Goal: Transaction & Acquisition: Purchase product/service

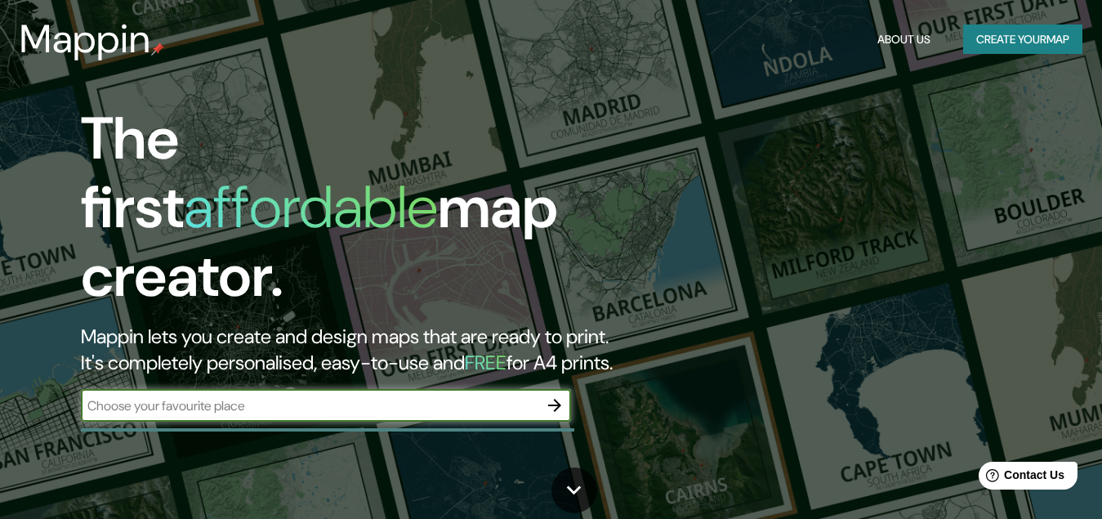
click at [1034, 47] on button "Create your map" at bounding box center [1022, 40] width 119 height 30
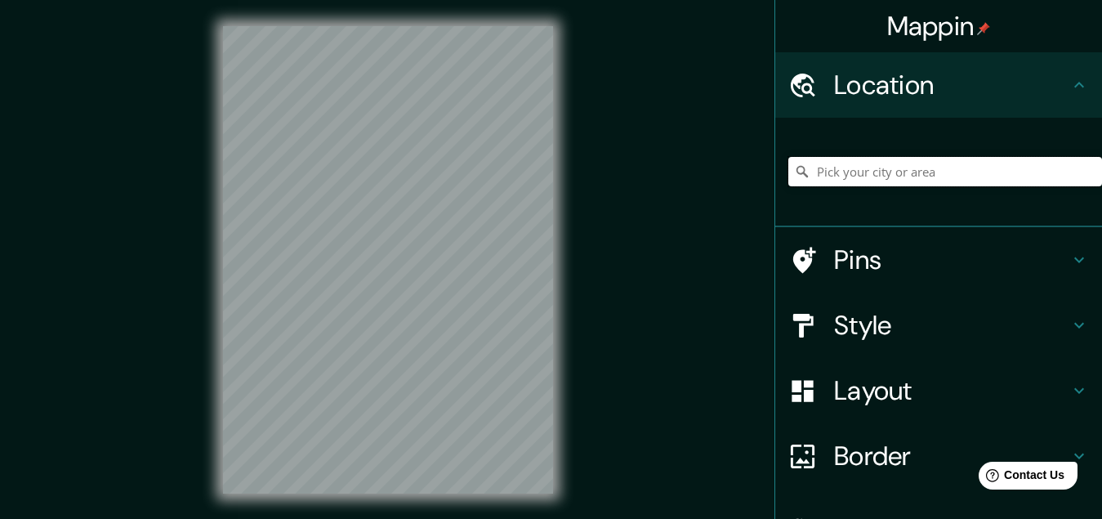
click at [877, 161] on input "Pick your city or area" at bounding box center [945, 171] width 314 height 29
click at [855, 165] on input "Lima, Provincia de Lima, Perú" at bounding box center [945, 171] width 314 height 29
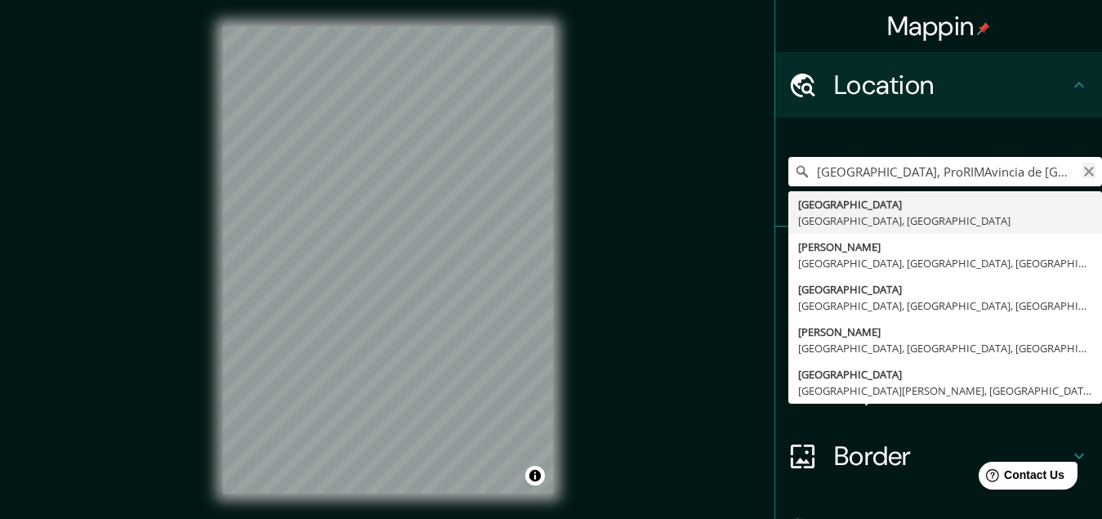
type input "Lima, ProRIMAvincia de Lima, Perú"
click at [1082, 174] on icon "Clear" at bounding box center [1088, 171] width 13 height 13
type input "Rímac, Lima, Provincia de Lima, Perú"
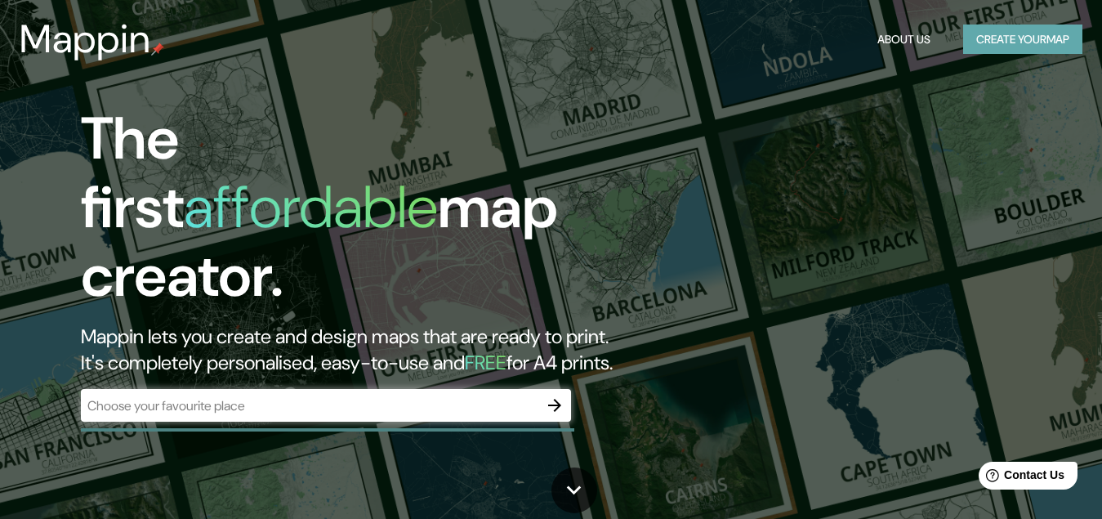
click at [1002, 35] on button "Create your map" at bounding box center [1022, 40] width 119 height 30
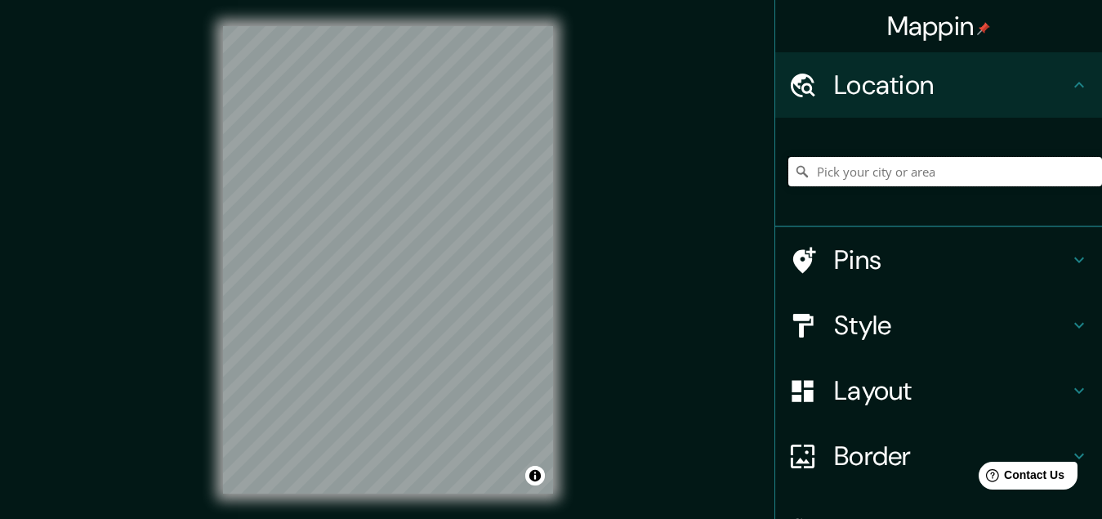
click at [854, 173] on input "Pick your city or area" at bounding box center [945, 171] width 314 height 29
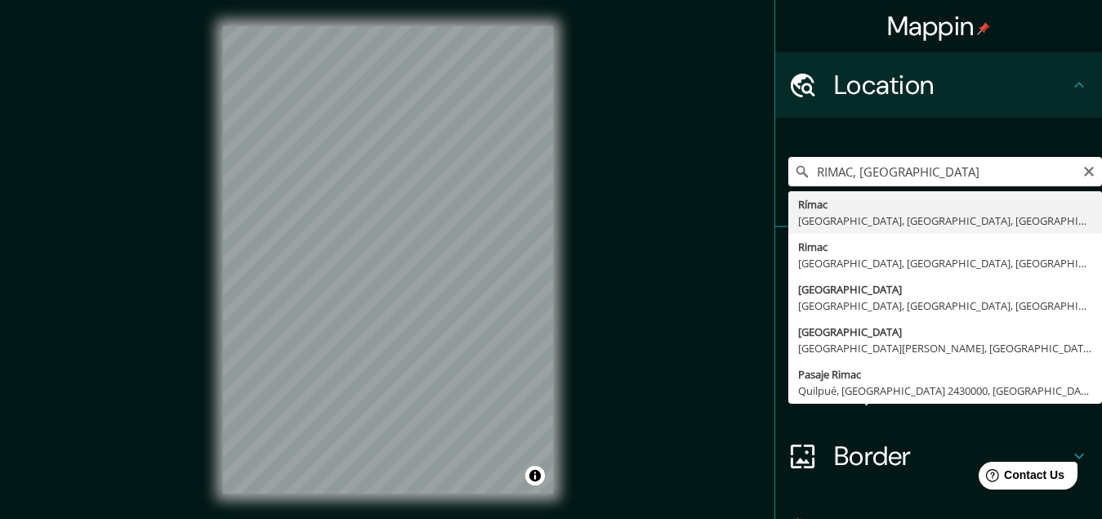
type input "Rímac, Lima, Provincia de Lima, Perú"
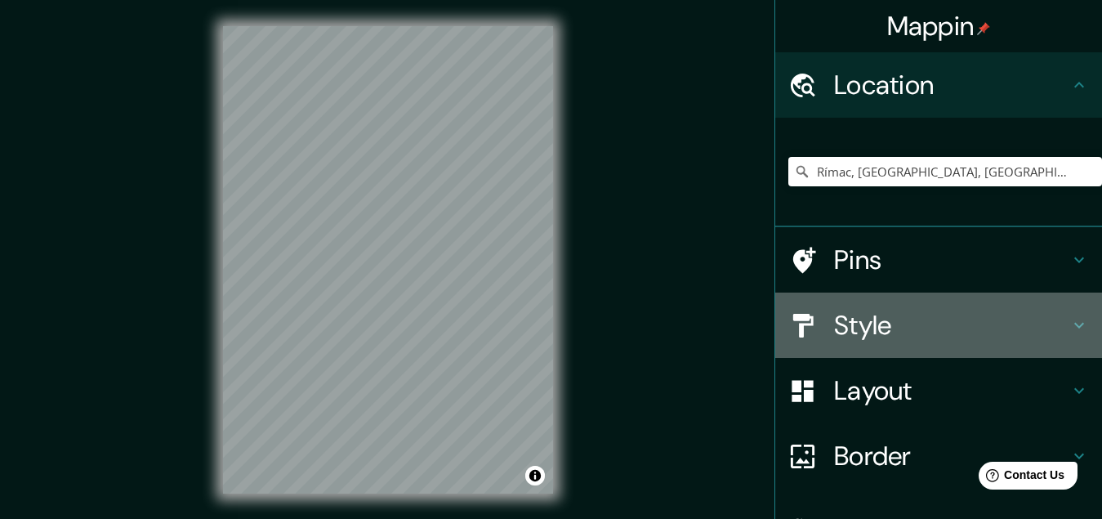
click at [864, 343] on div "Style" at bounding box center [938, 324] width 327 height 65
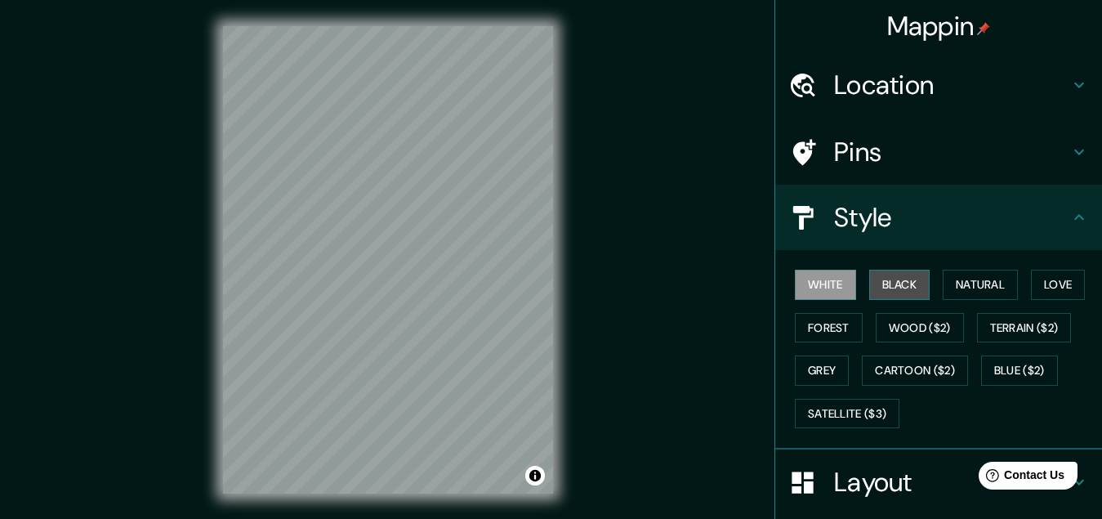
click at [905, 279] on button "Black" at bounding box center [899, 285] width 61 height 30
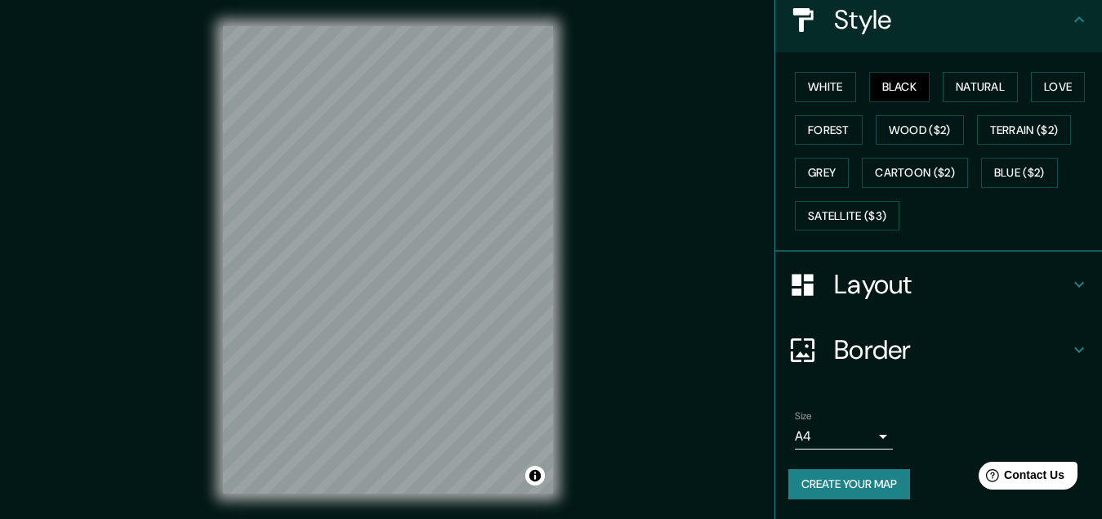
scroll to position [27, 0]
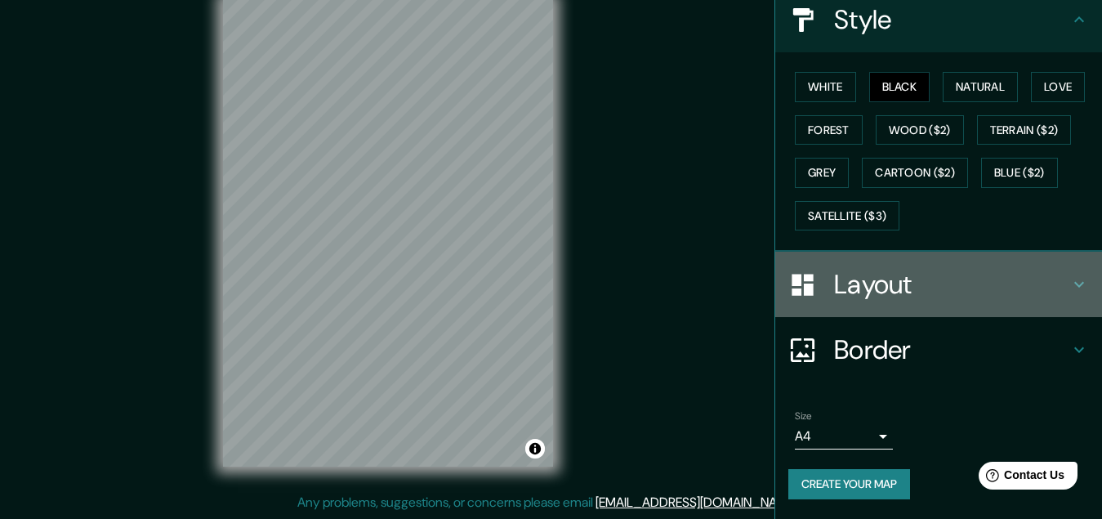
click at [939, 280] on h4 "Layout" at bounding box center [951, 284] width 235 height 33
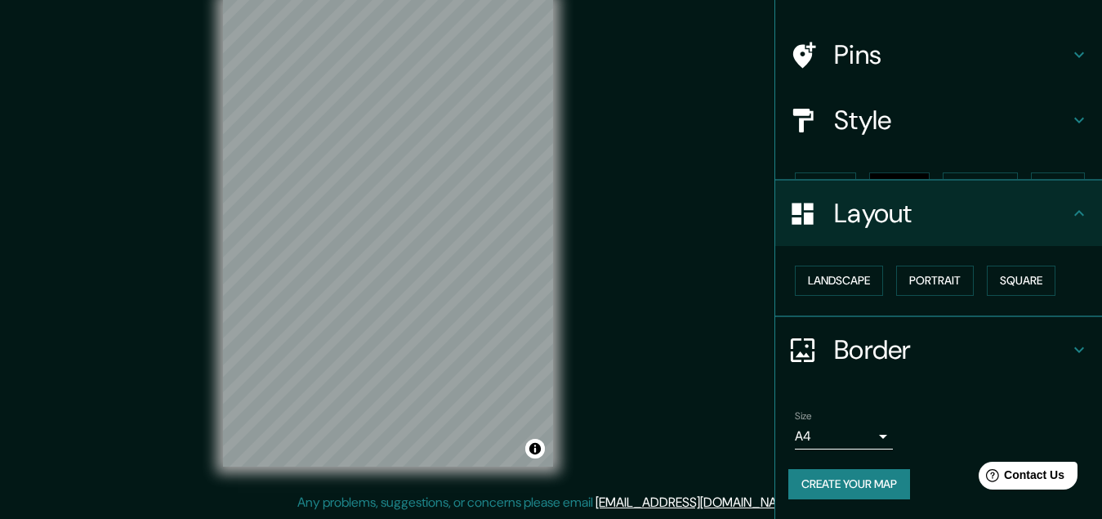
scroll to position [69, 0]
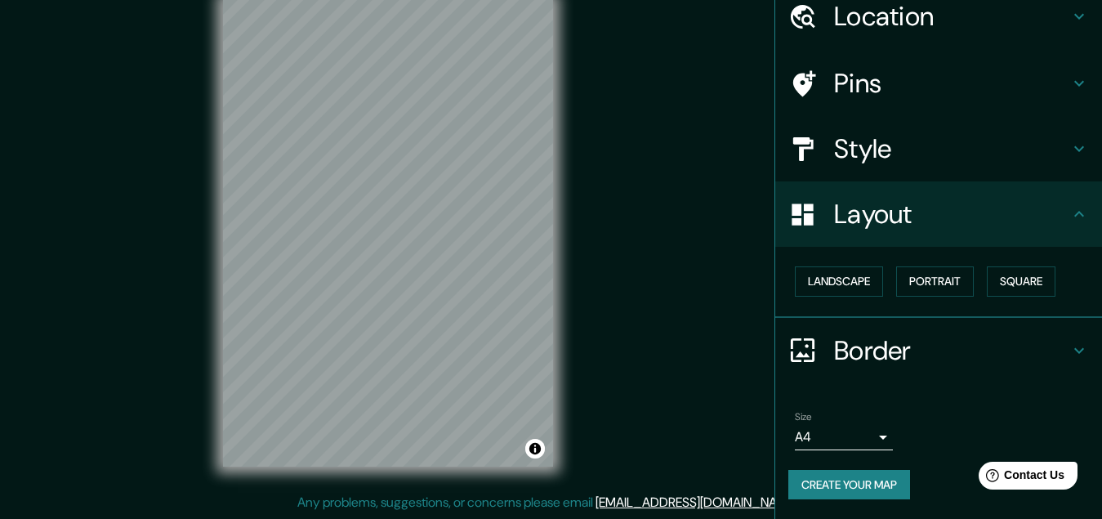
click at [915, 341] on h4 "Border" at bounding box center [951, 350] width 235 height 33
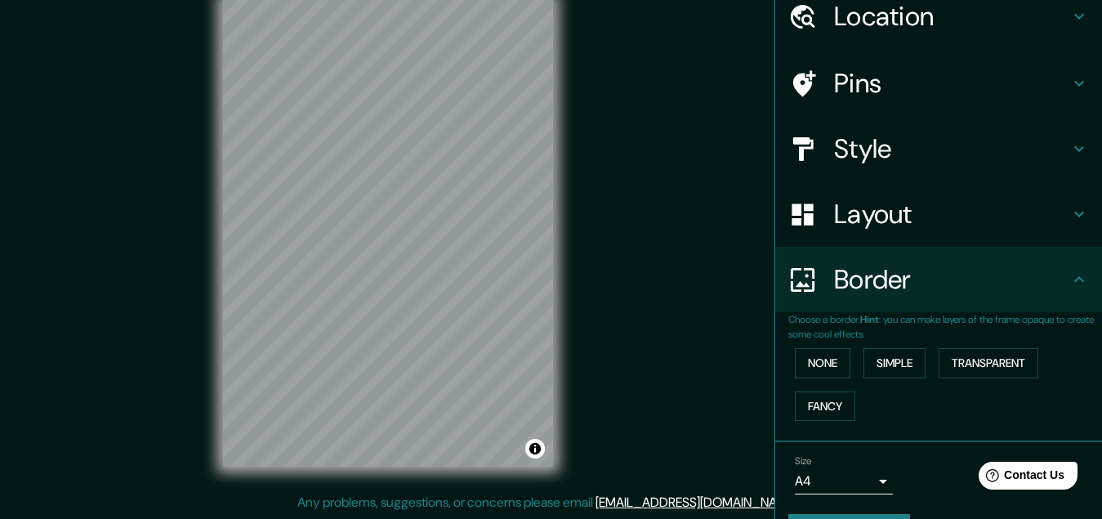
scroll to position [114, 0]
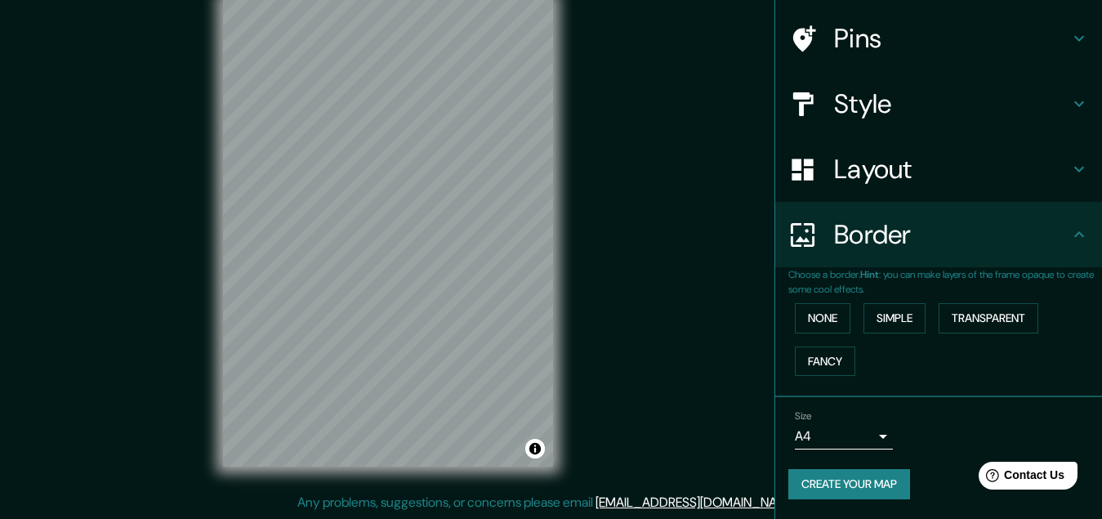
click at [853, 430] on body "Mappin Location Rímac, Lima, Provincia de Lima, Perú Pins Style Layout Border C…" at bounding box center [551, 232] width 1102 height 519
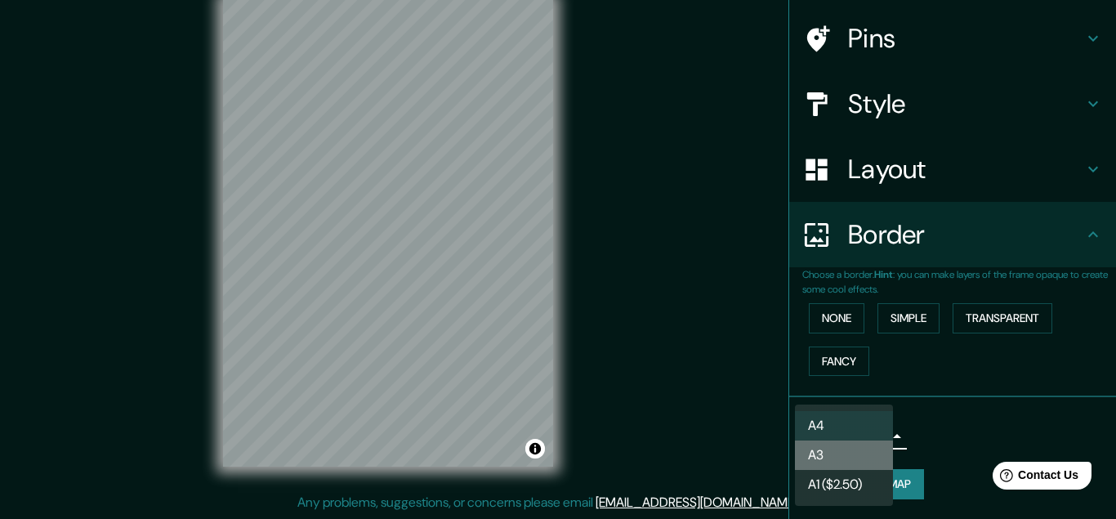
click at [837, 458] on li "A3" at bounding box center [844, 454] width 98 height 29
type input "a4"
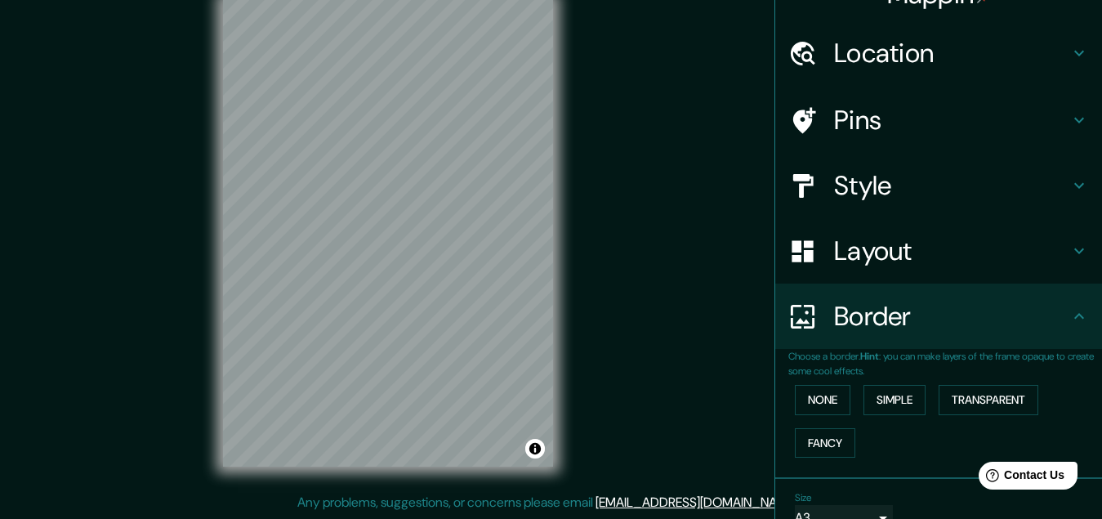
scroll to position [0, 0]
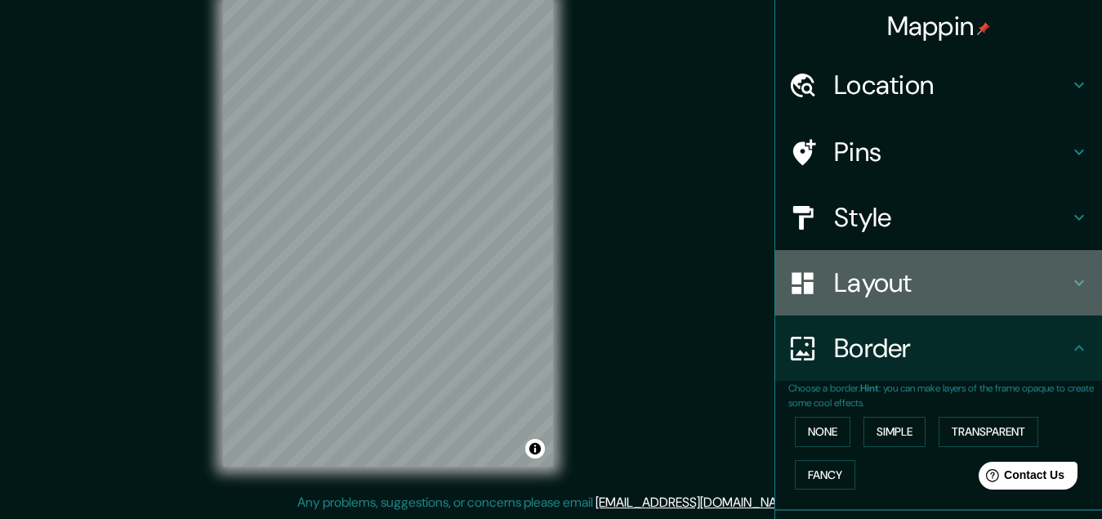
click at [922, 293] on h4 "Layout" at bounding box center [951, 282] width 235 height 33
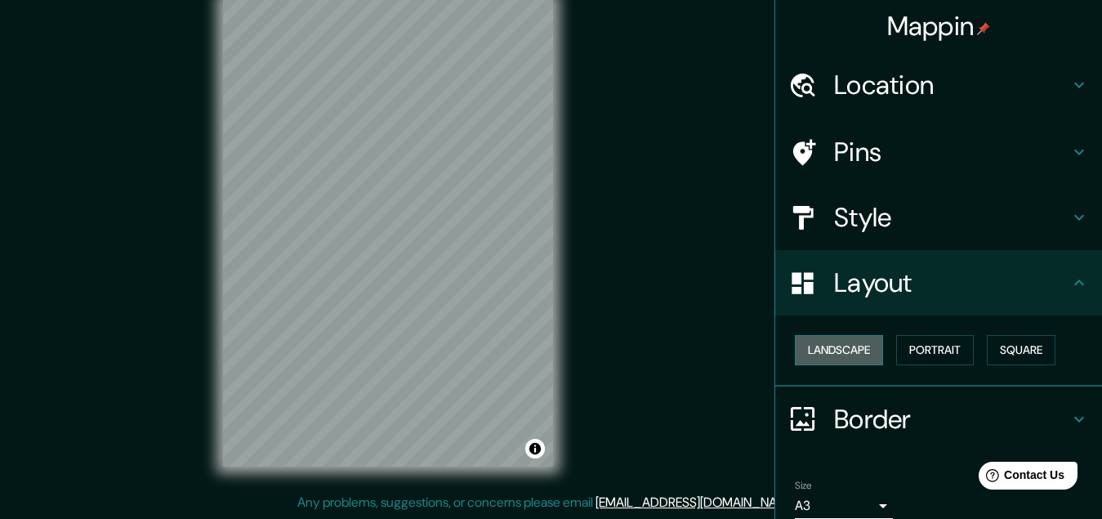
click at [841, 349] on button "Landscape" at bounding box center [839, 350] width 88 height 30
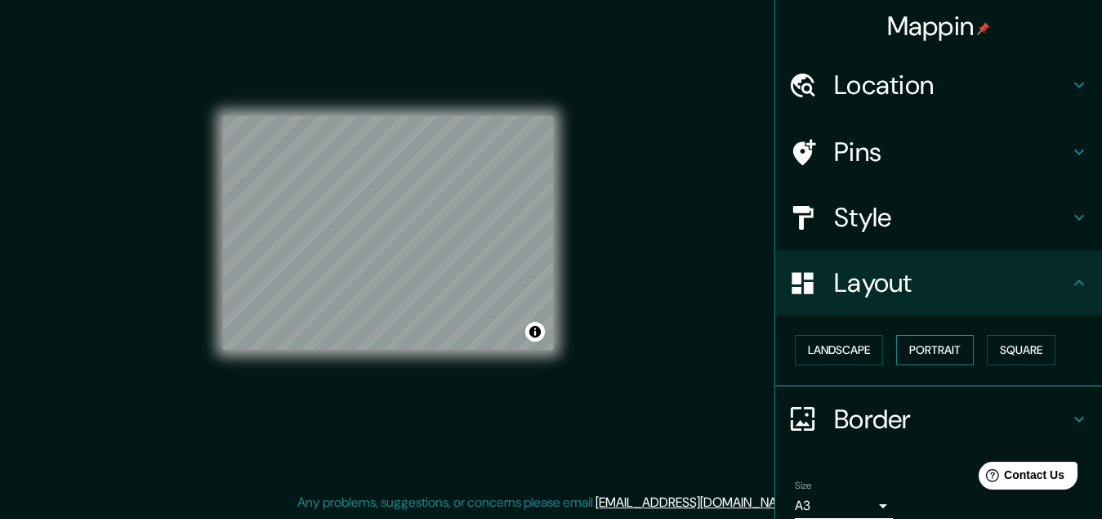
click at [931, 344] on button "Portrait" at bounding box center [935, 350] width 78 height 30
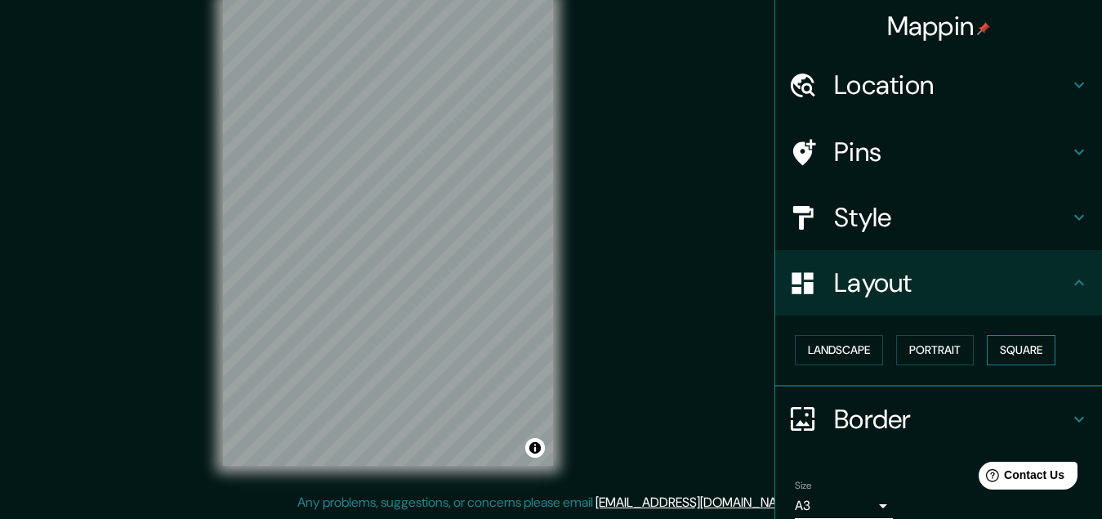
click at [1005, 346] on button "Square" at bounding box center [1021, 350] width 69 height 30
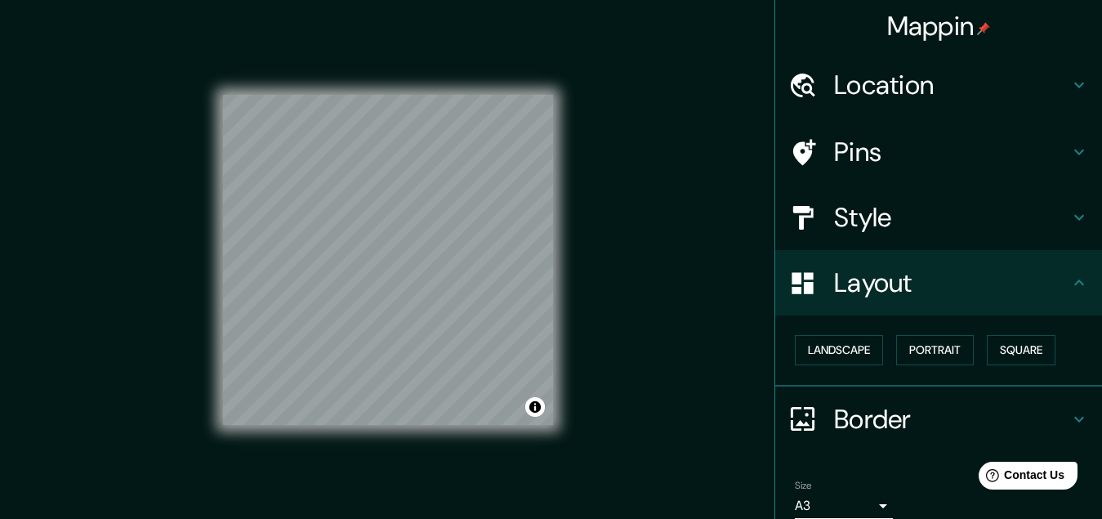
click at [863, 217] on h4 "Style" at bounding box center [951, 217] width 235 height 33
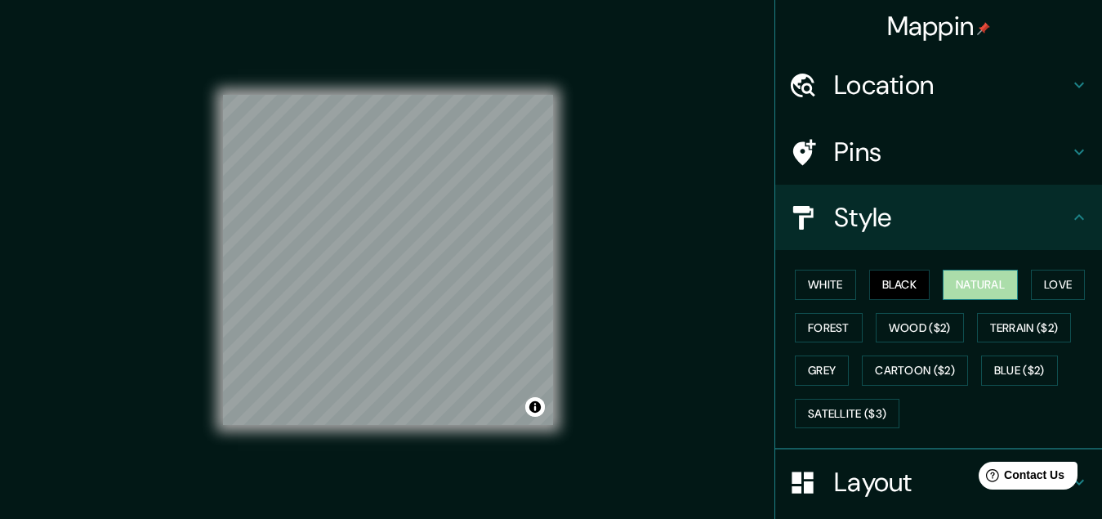
click at [987, 279] on button "Natural" at bounding box center [980, 285] width 75 height 30
click at [904, 277] on button "Black" at bounding box center [899, 285] width 61 height 30
click at [1066, 284] on button "Love" at bounding box center [1058, 285] width 54 height 30
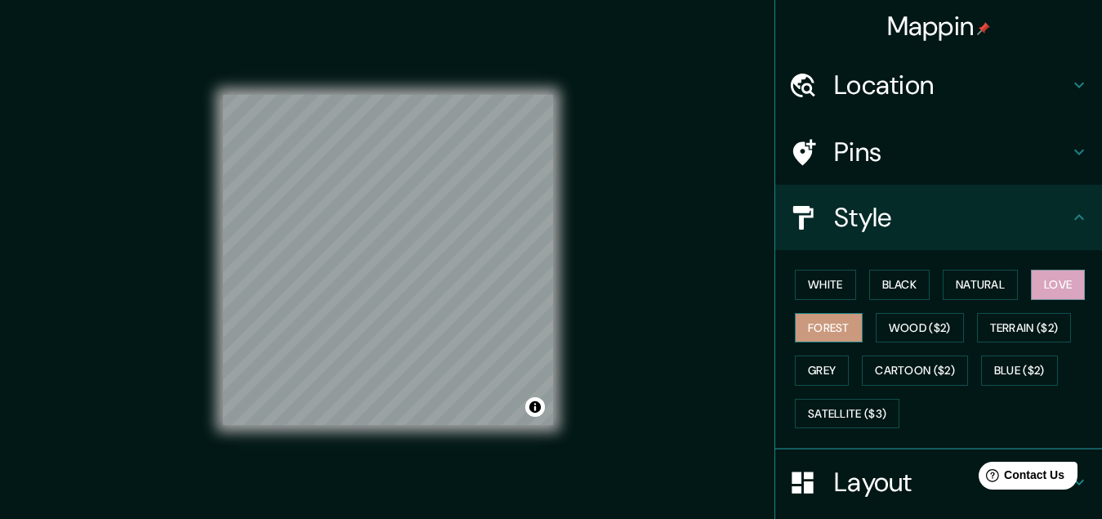
click at [795, 319] on button "Forest" at bounding box center [829, 328] width 68 height 30
click at [911, 325] on button "Wood ($2)" at bounding box center [920, 328] width 88 height 30
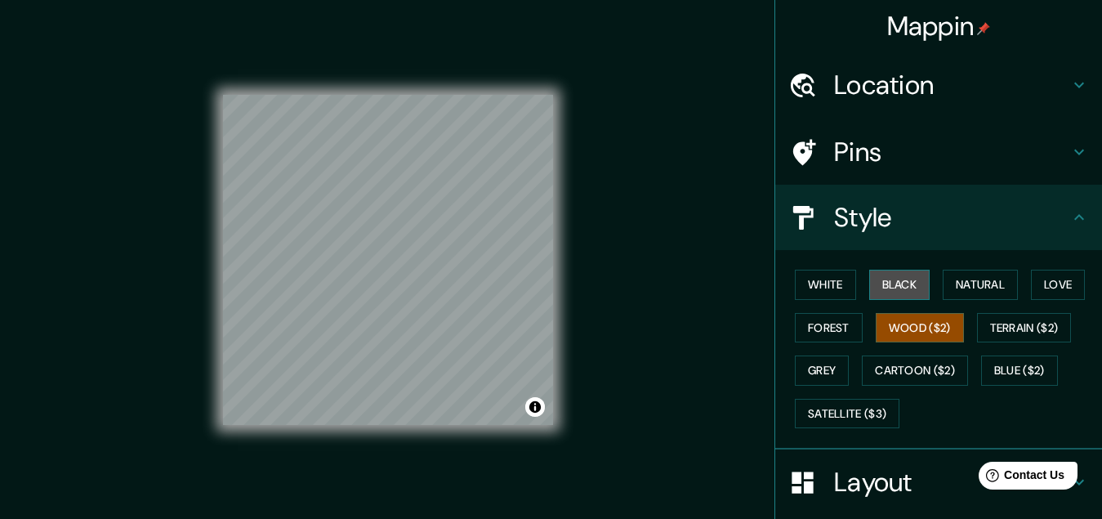
click at [889, 288] on button "Black" at bounding box center [899, 285] width 61 height 30
click at [380, 271] on div at bounding box center [386, 269] width 13 height 13
click at [861, 152] on h4 "Pins" at bounding box center [951, 152] width 235 height 33
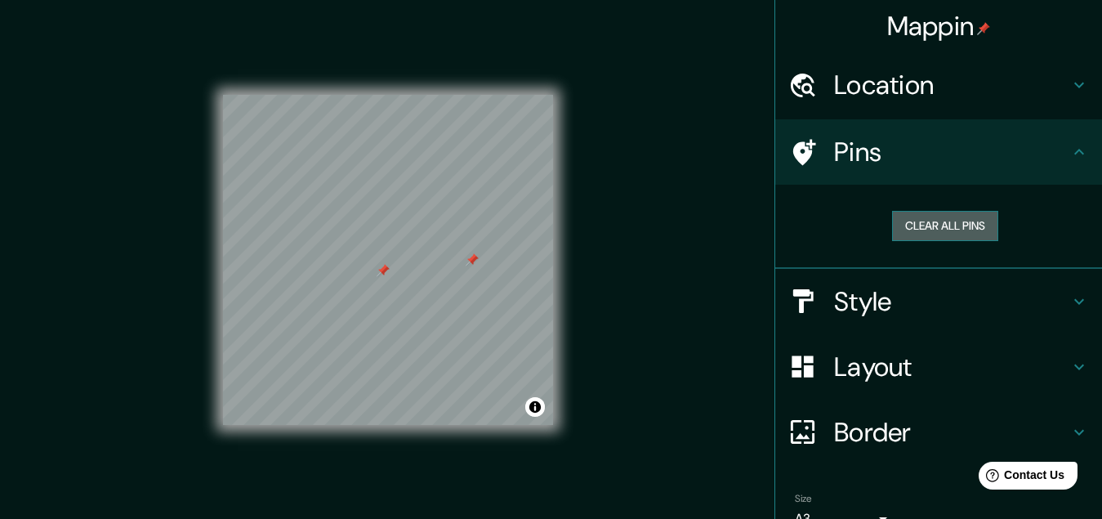
click at [937, 219] on button "Clear all pins" at bounding box center [945, 226] width 106 height 30
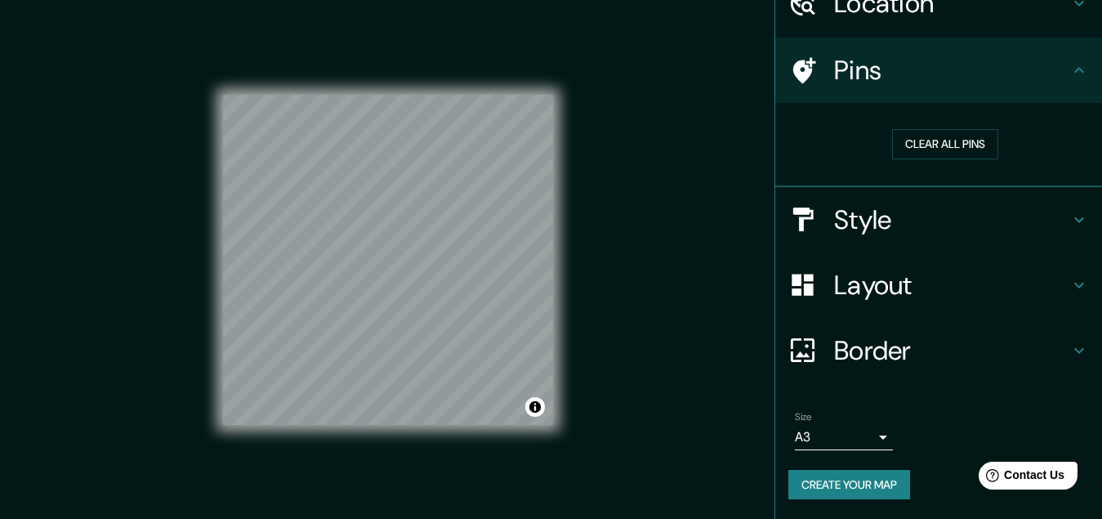
click at [846, 477] on button "Create your map" at bounding box center [849, 485] width 122 height 30
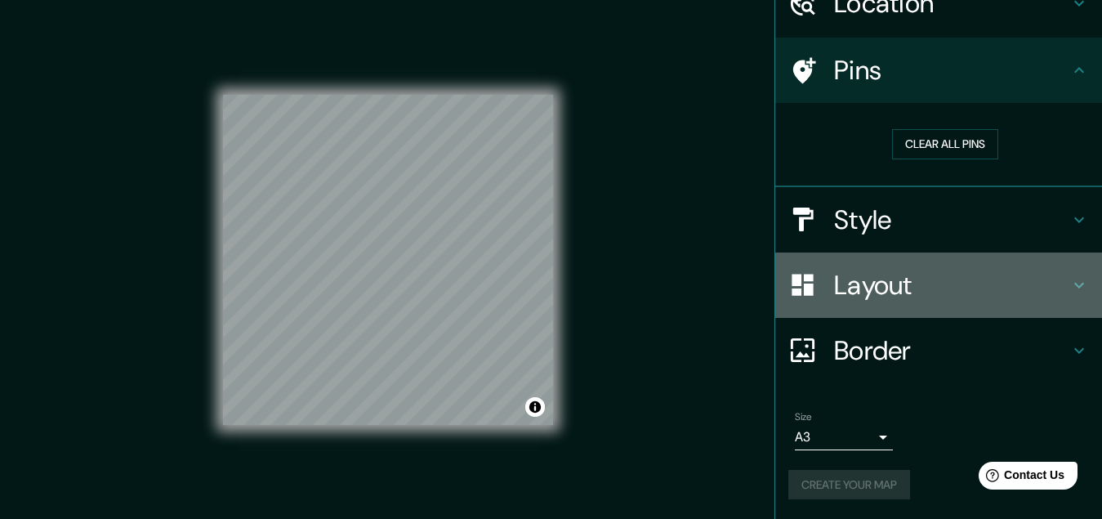
click at [864, 278] on h4 "Layout" at bounding box center [951, 285] width 235 height 33
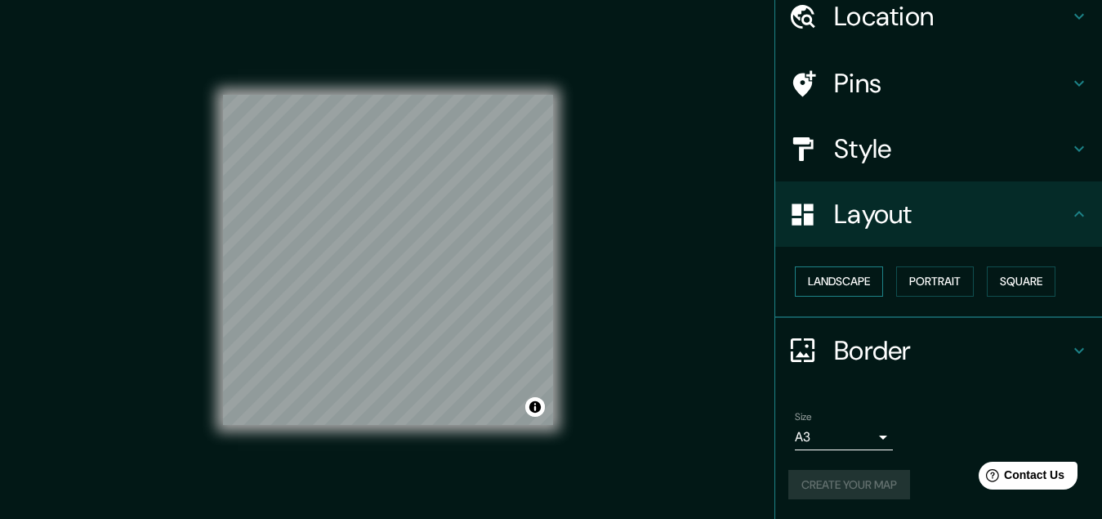
scroll to position [69, 0]
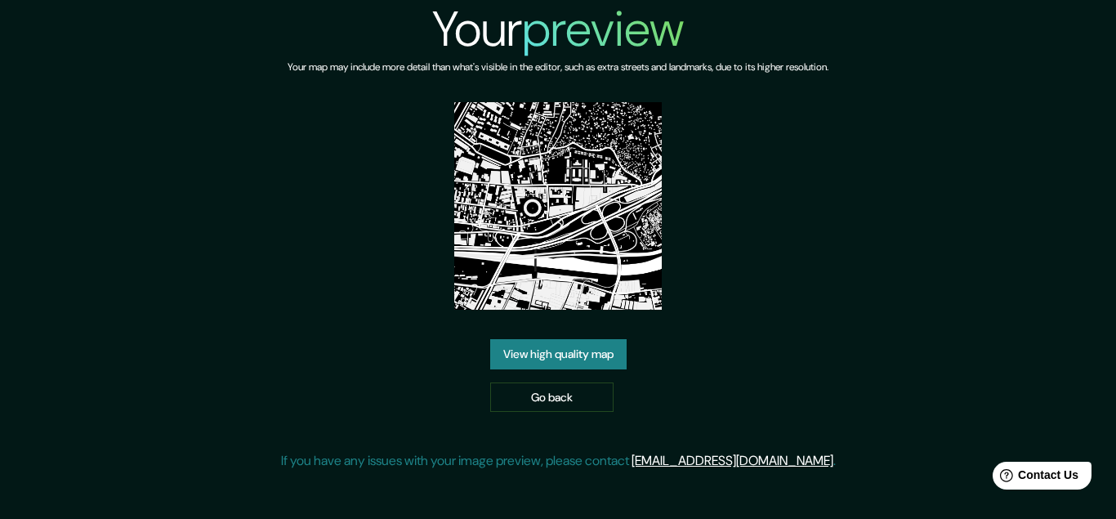
click at [573, 160] on div "Your preview Your map may include more detail than what's visible in the editor…" at bounding box center [558, 242] width 555 height 484
click at [578, 351] on link "View high quality map" at bounding box center [558, 354] width 136 height 30
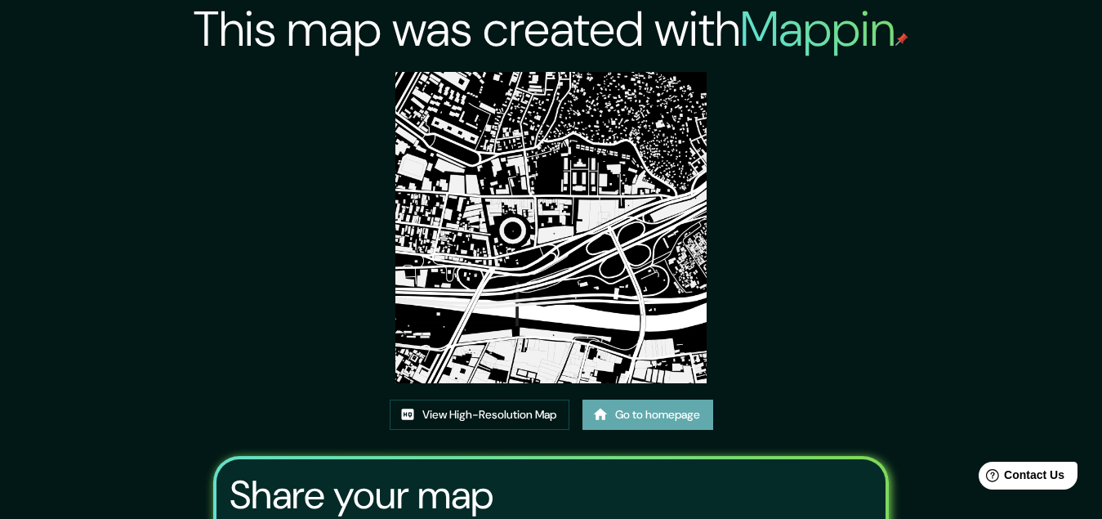
click at [645, 424] on link "Go to homepage" at bounding box center [647, 414] width 131 height 30
click at [491, 416] on link "View High-Resolution Map" at bounding box center [480, 414] width 180 height 30
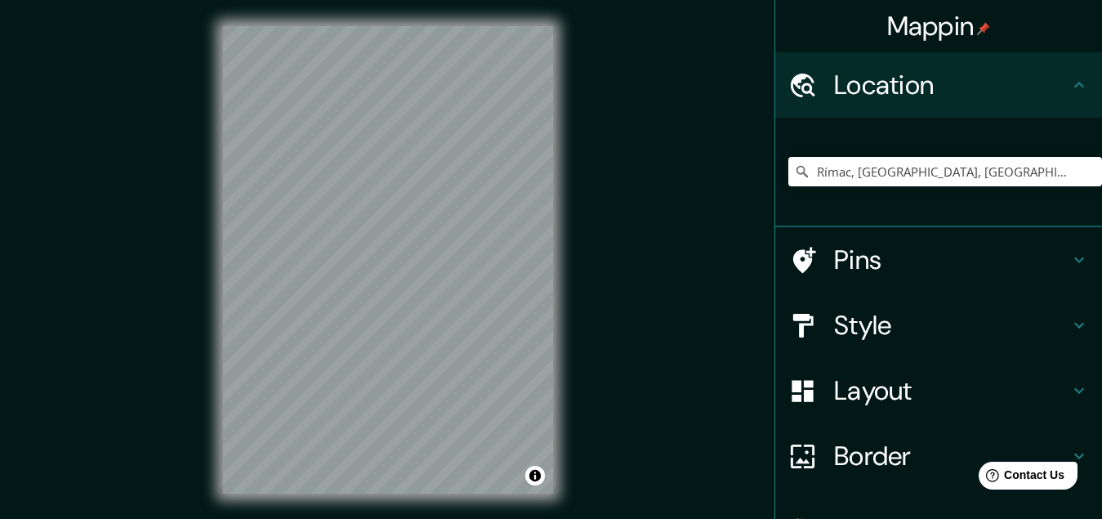
click at [932, 154] on div "Rímac, [GEOGRAPHIC_DATA], [GEOGRAPHIC_DATA], [GEOGRAPHIC_DATA]" at bounding box center [945, 172] width 314 height 82
click at [788, 174] on input "Rímac, [GEOGRAPHIC_DATA], [GEOGRAPHIC_DATA], [GEOGRAPHIC_DATA]" at bounding box center [945, 171] width 314 height 29
click at [794, 172] on icon at bounding box center [802, 171] width 16 height 16
drag, startPoint x: 811, startPoint y: 171, endPoint x: 853, endPoint y: 172, distance: 41.7
click at [810, 171] on input "Rímac, [GEOGRAPHIC_DATA], [GEOGRAPHIC_DATA], [GEOGRAPHIC_DATA]" at bounding box center [945, 171] width 314 height 29
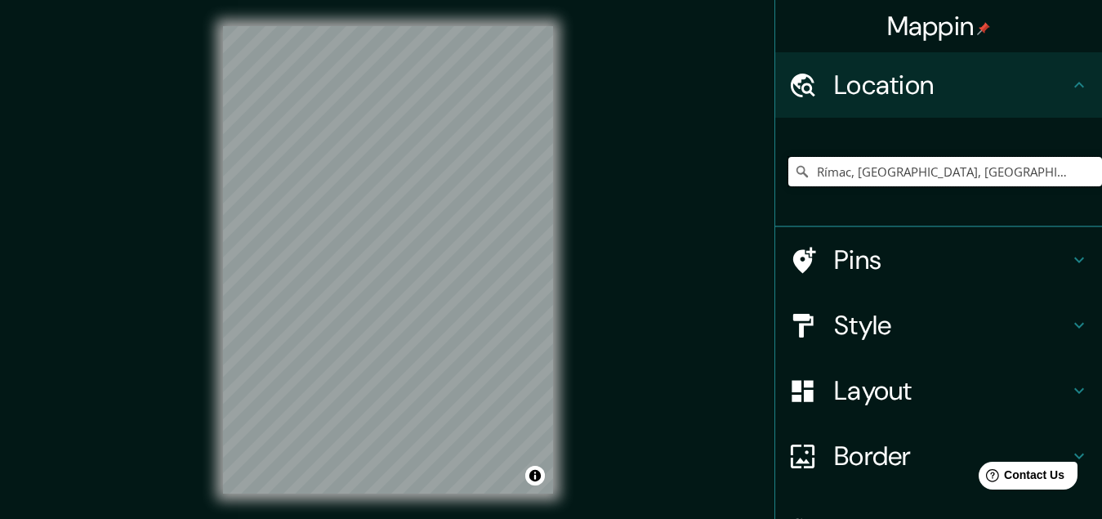
click at [895, 177] on input "Rímac, [GEOGRAPHIC_DATA], [GEOGRAPHIC_DATA], [GEOGRAPHIC_DATA]" at bounding box center [945, 171] width 314 height 29
click at [965, 174] on input "Rímac, [GEOGRAPHIC_DATA], [GEOGRAPHIC_DATA], [GEOGRAPHIC_DATA]" at bounding box center [945, 171] width 314 height 29
click at [1035, 177] on input "Rímac, [GEOGRAPHIC_DATA], [GEOGRAPHIC_DATA], [GEOGRAPHIC_DATA]" at bounding box center [945, 171] width 314 height 29
click at [794, 170] on icon at bounding box center [802, 171] width 16 height 16
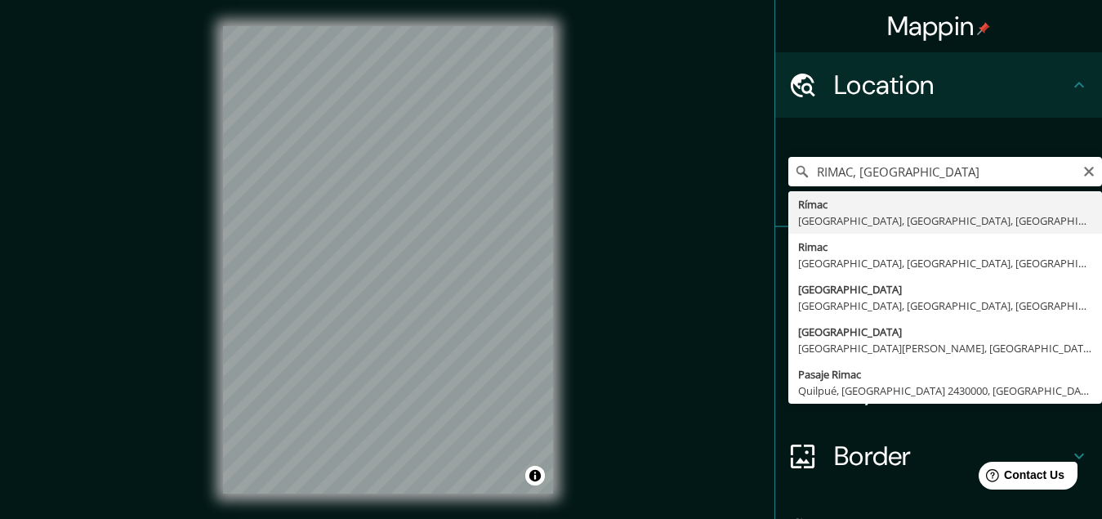
type input "Rímac, [GEOGRAPHIC_DATA], [GEOGRAPHIC_DATA], [GEOGRAPHIC_DATA]"
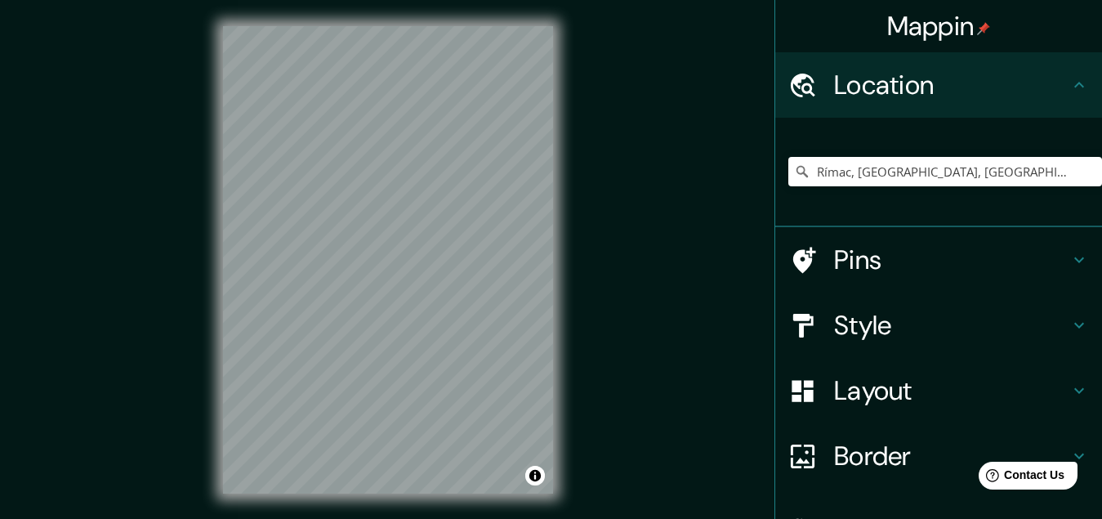
scroll to position [106, 0]
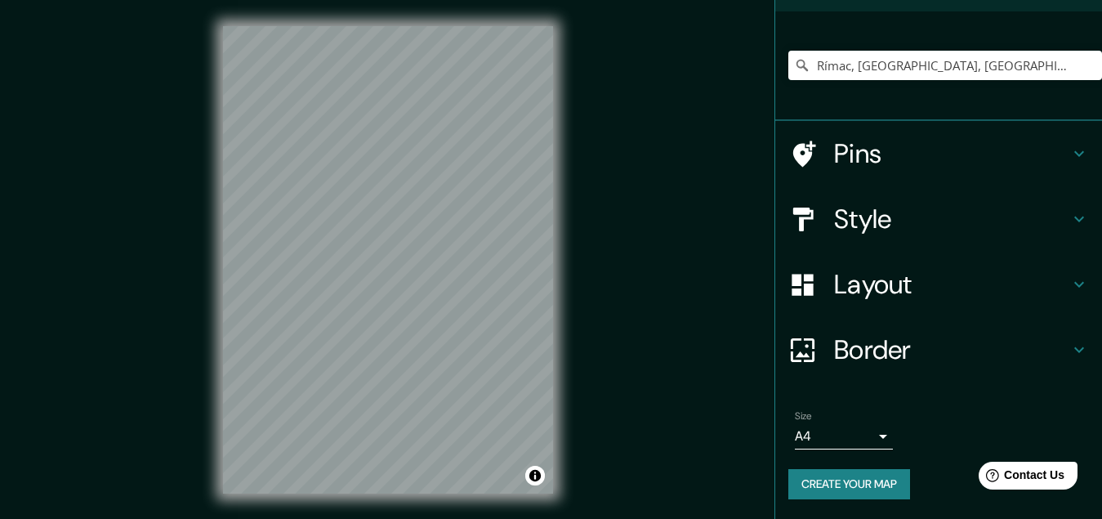
click at [872, 430] on body "Mappin Location [GEOGRAPHIC_DATA], [GEOGRAPHIC_DATA], [GEOGRAPHIC_DATA], [GEOGR…" at bounding box center [551, 259] width 1102 height 519
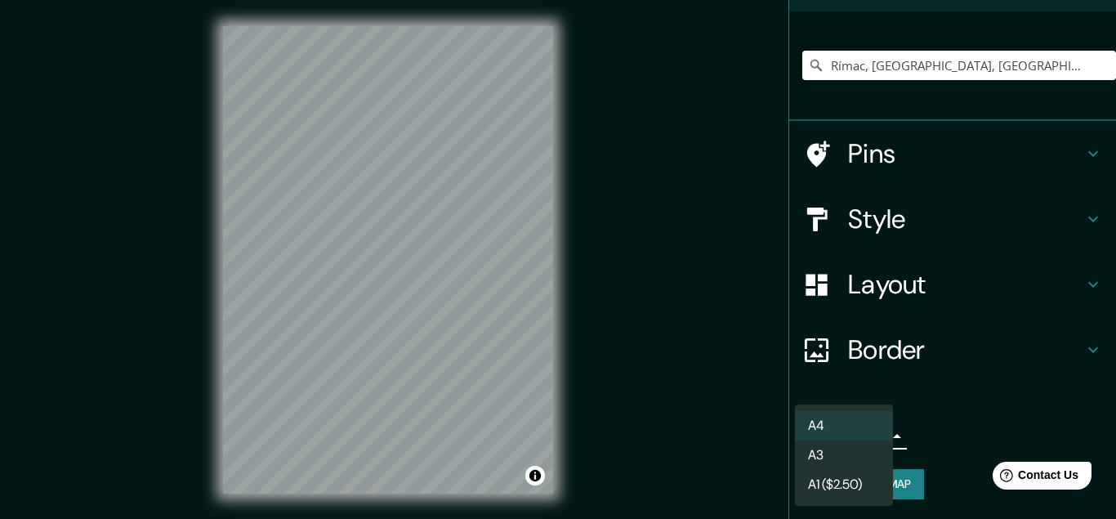
click at [862, 449] on li "A3" at bounding box center [844, 454] width 98 height 29
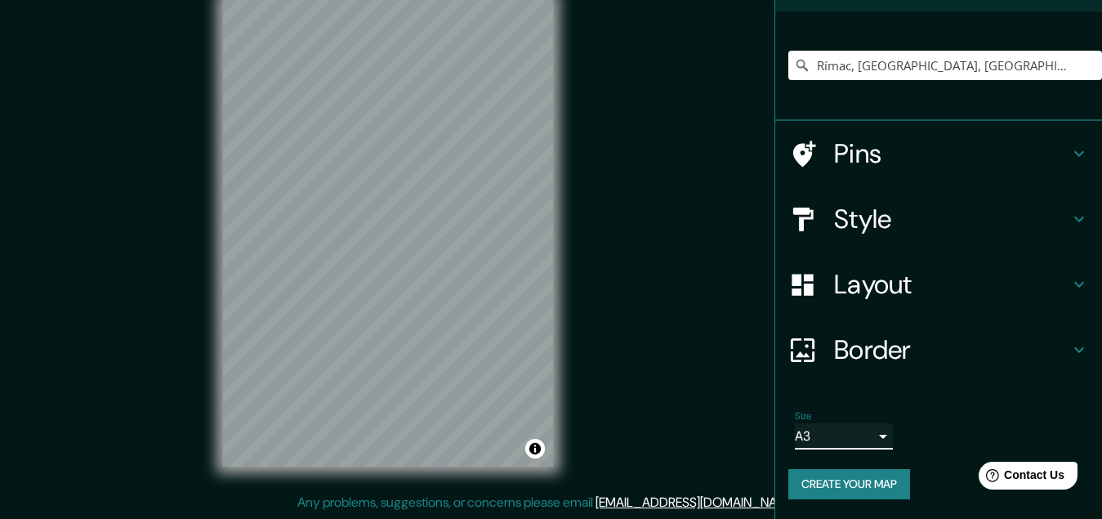
scroll to position [0, 0]
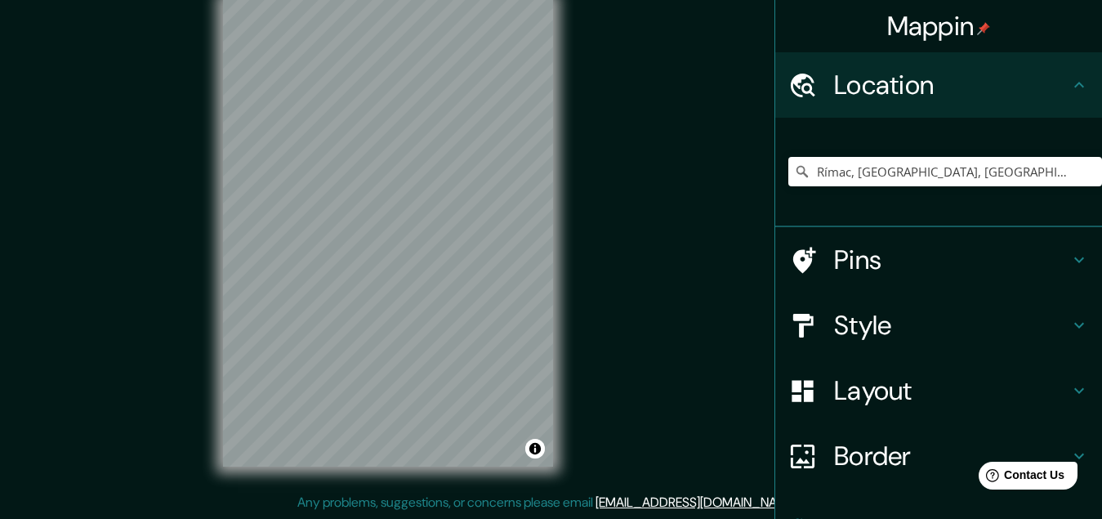
click at [883, 458] on h4 "Border" at bounding box center [951, 456] width 235 height 33
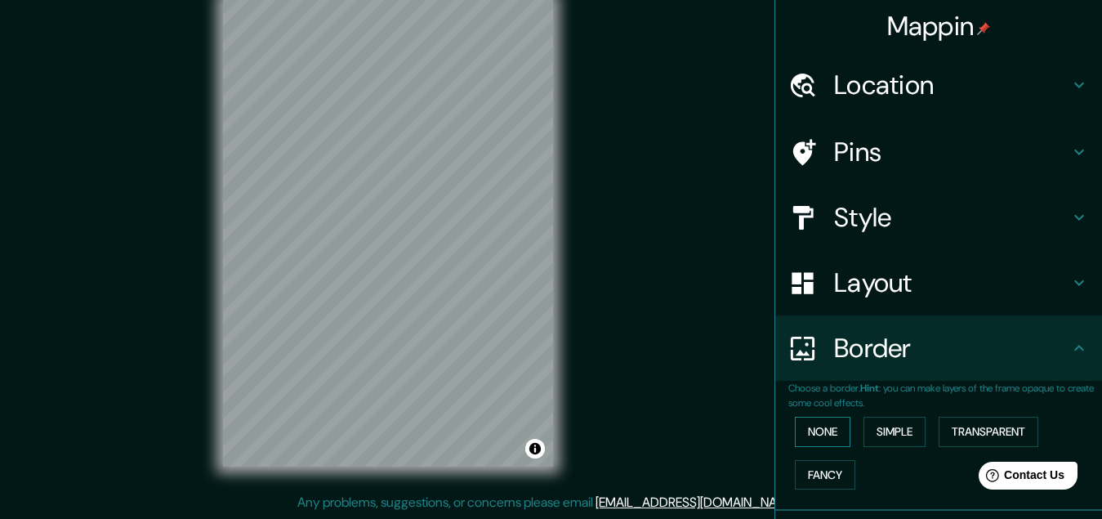
click at [814, 438] on button "None" at bounding box center [823, 432] width 56 height 30
click at [865, 431] on button "Simple" at bounding box center [895, 432] width 62 height 30
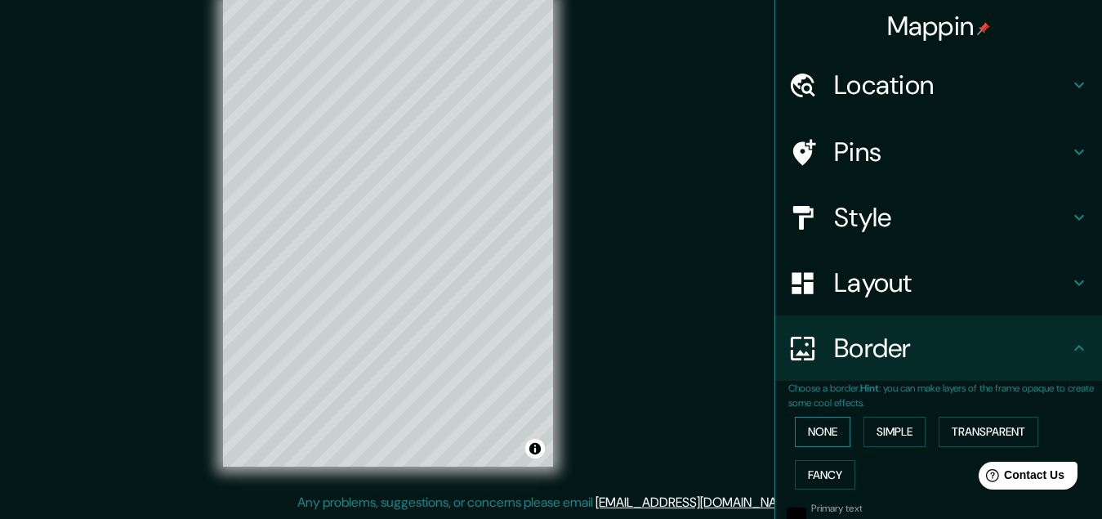
click at [836, 437] on button "None" at bounding box center [823, 432] width 56 height 30
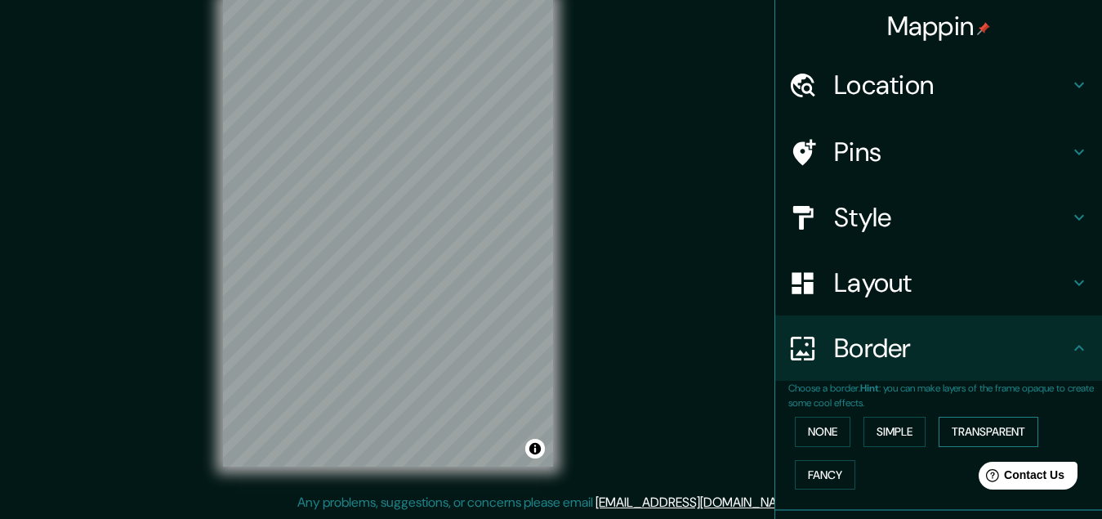
click at [958, 434] on button "Transparent" at bounding box center [989, 432] width 100 height 30
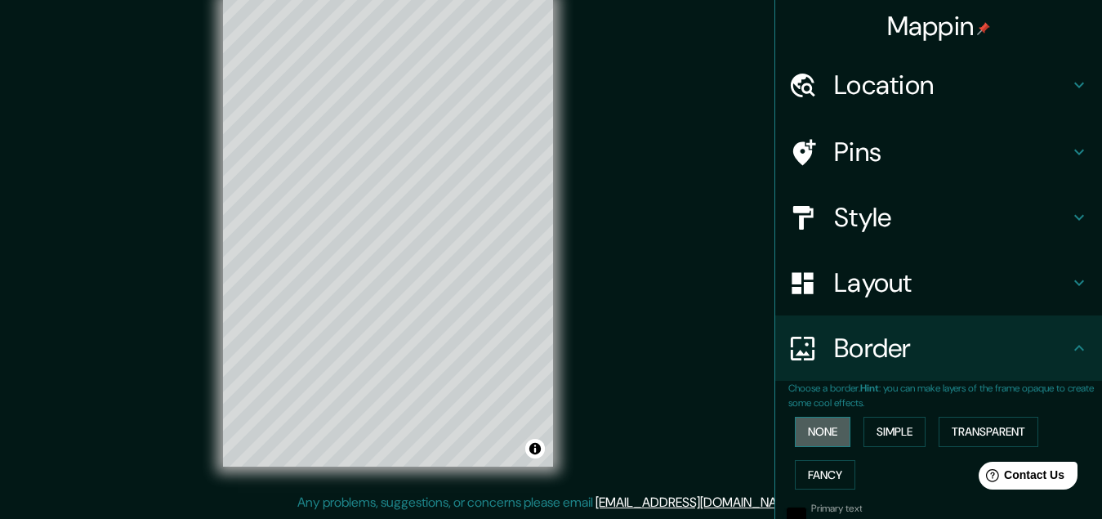
click at [801, 440] on button "None" at bounding box center [823, 432] width 56 height 30
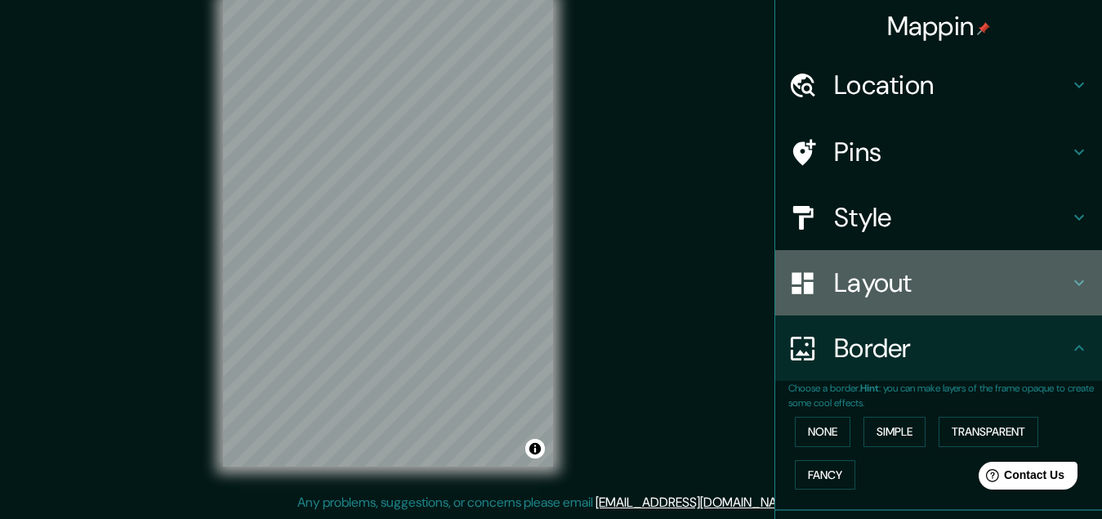
click at [843, 287] on h4 "Layout" at bounding box center [951, 282] width 235 height 33
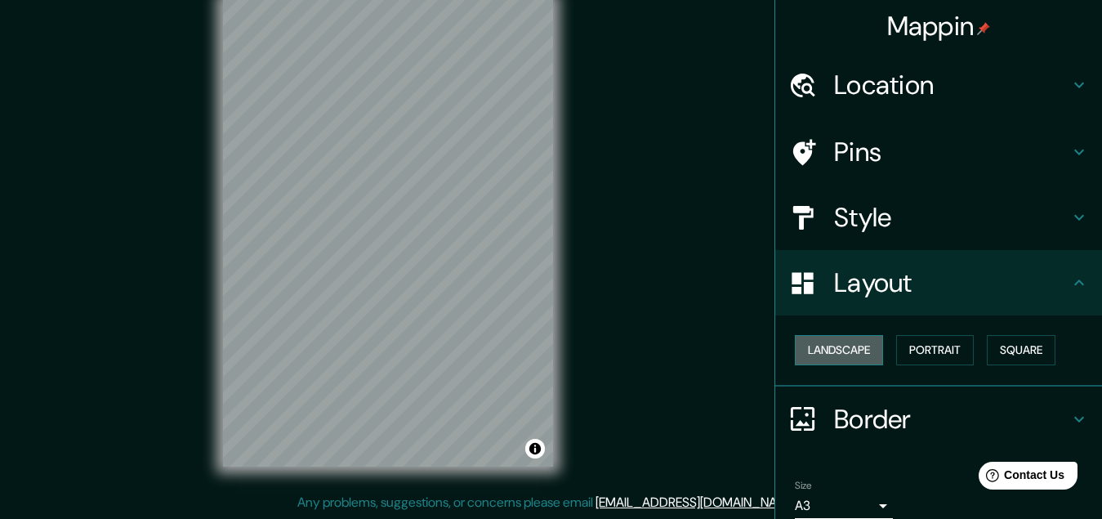
click at [827, 358] on button "Landscape" at bounding box center [839, 350] width 88 height 30
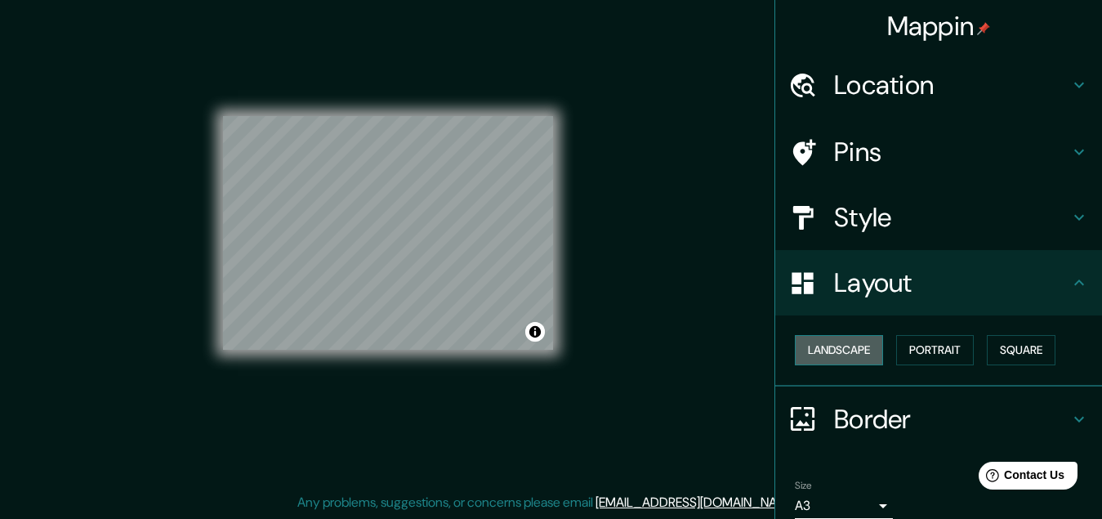
click at [827, 358] on button "Landscape" at bounding box center [839, 350] width 88 height 30
click at [898, 349] on button "Portrait" at bounding box center [935, 350] width 78 height 30
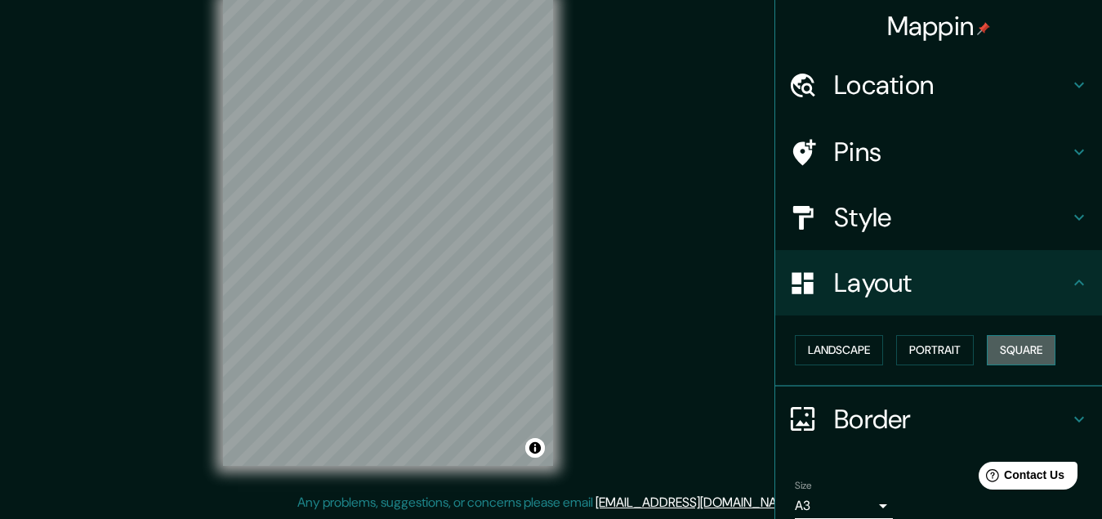
click at [1002, 354] on button "Square" at bounding box center [1021, 350] width 69 height 30
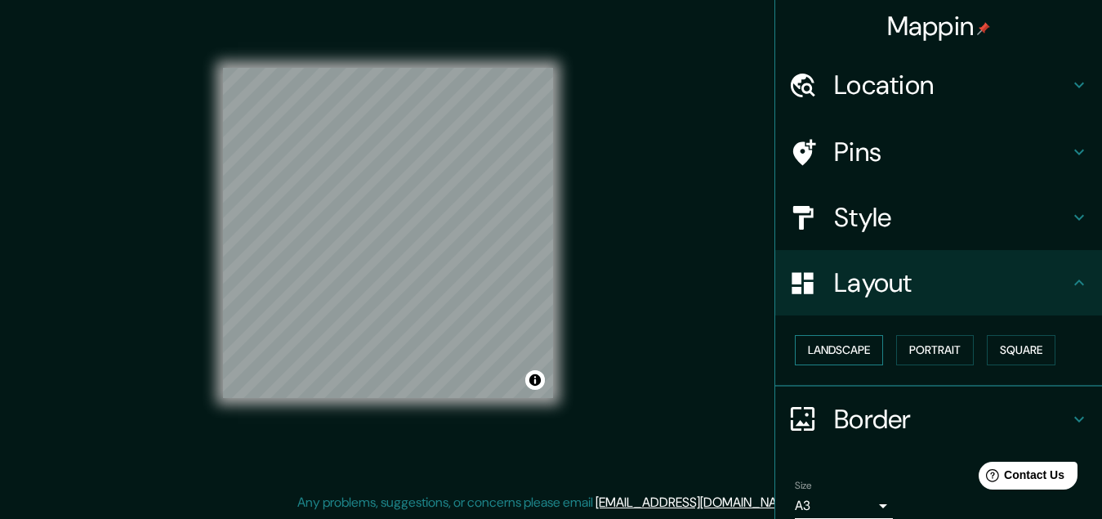
click at [862, 352] on button "Landscape" at bounding box center [839, 350] width 88 height 30
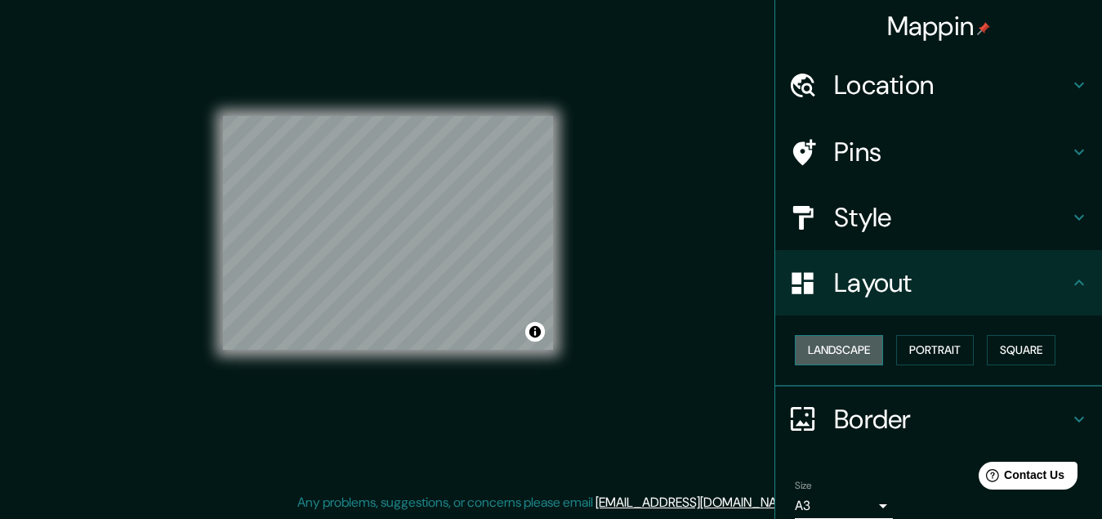
click at [845, 352] on button "Landscape" at bounding box center [839, 350] width 88 height 30
click at [932, 346] on button "Portrait" at bounding box center [935, 350] width 78 height 30
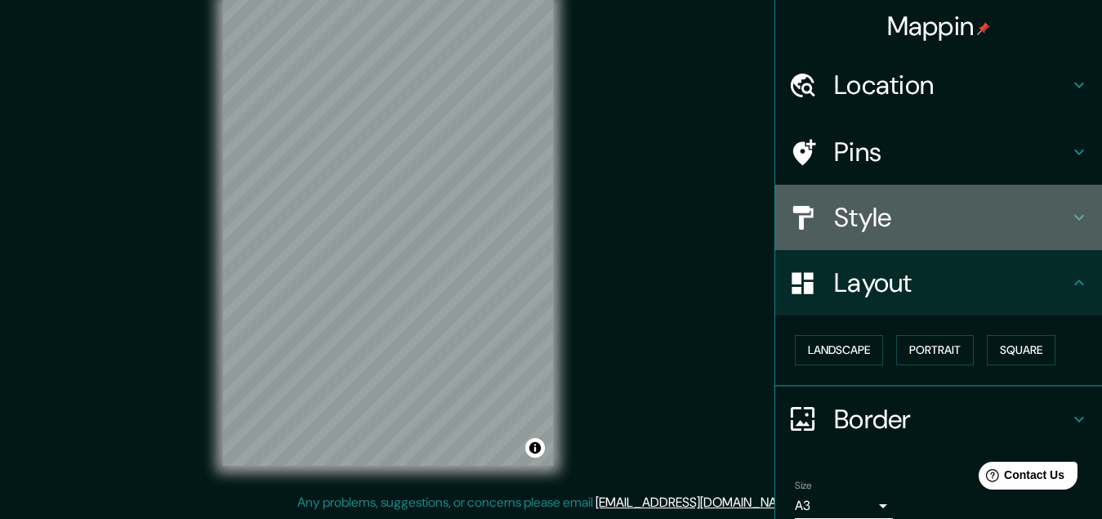
click at [882, 212] on h4 "Style" at bounding box center [951, 217] width 235 height 33
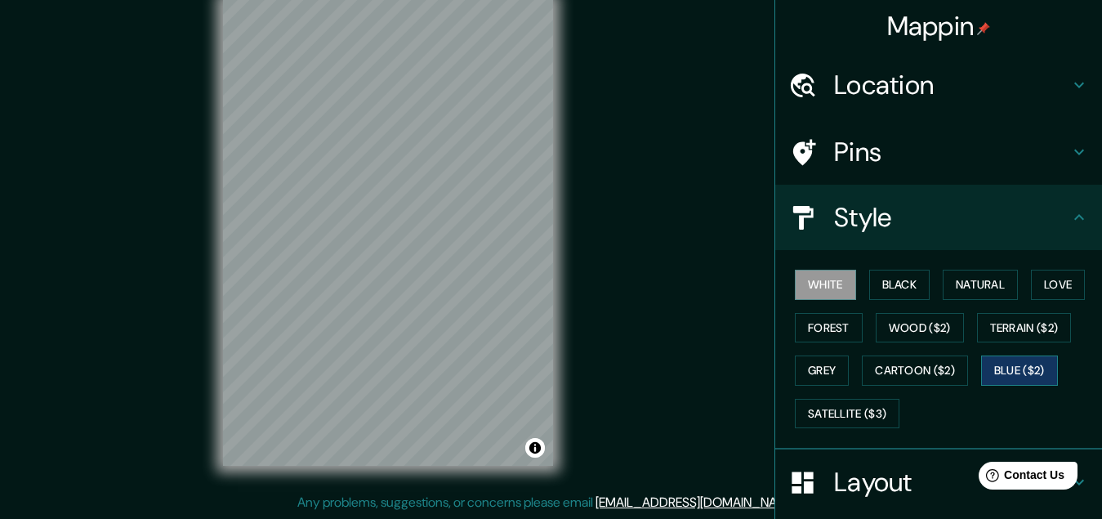
click at [998, 374] on button "Blue ($2)" at bounding box center [1019, 370] width 77 height 30
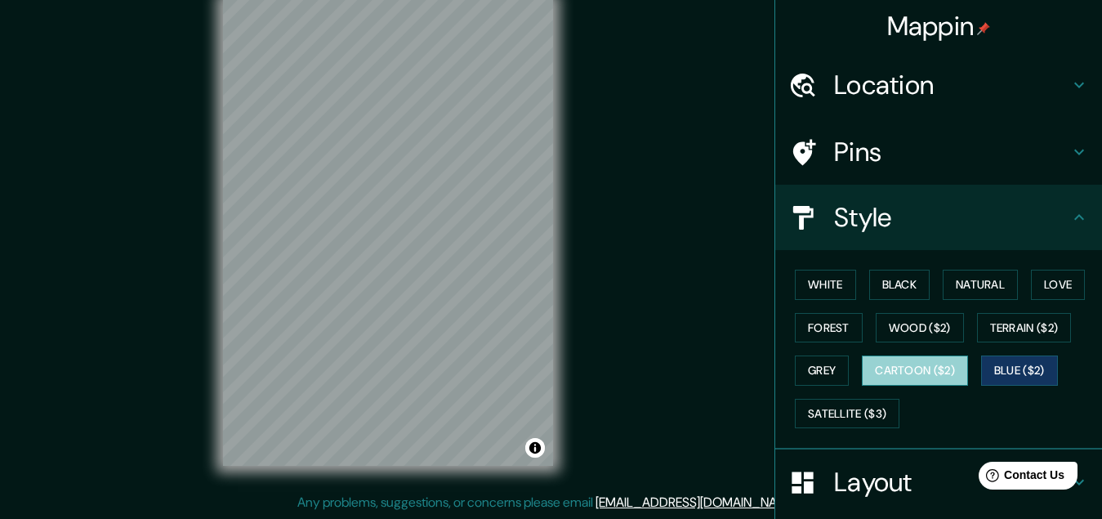
click at [900, 367] on button "Cartoon ($2)" at bounding box center [915, 370] width 106 height 30
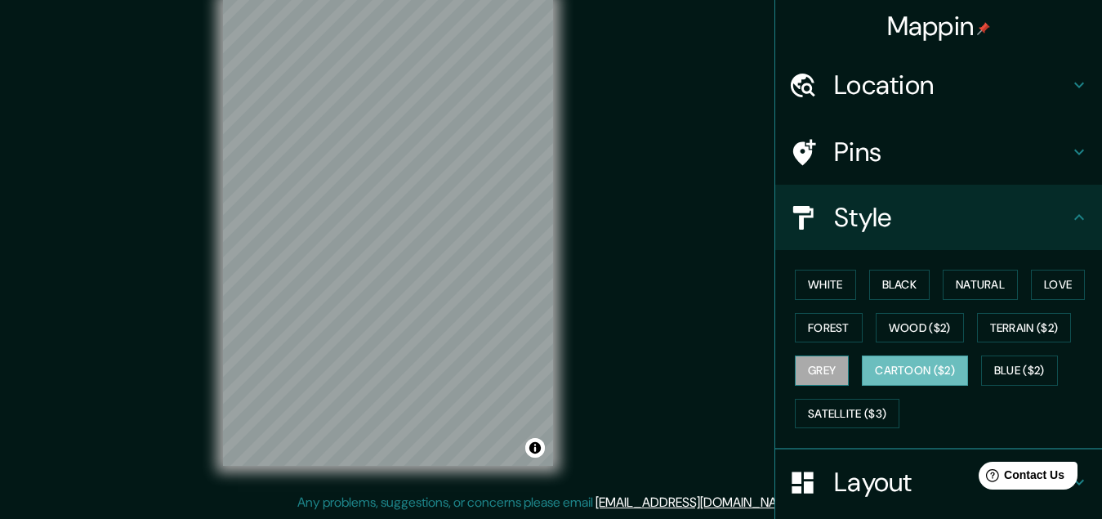
click at [818, 359] on button "Grey" at bounding box center [822, 370] width 54 height 30
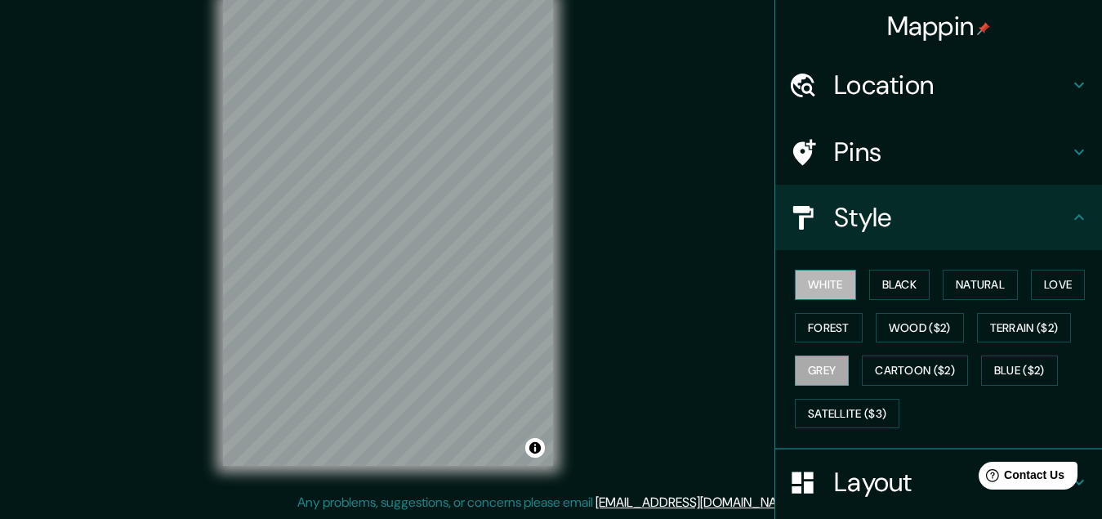
click at [801, 275] on button "White" at bounding box center [825, 285] width 61 height 30
click at [881, 273] on button "Black" at bounding box center [899, 285] width 61 height 30
click at [810, 283] on button "White" at bounding box center [825, 285] width 61 height 30
click at [892, 292] on button "Black" at bounding box center [899, 285] width 61 height 30
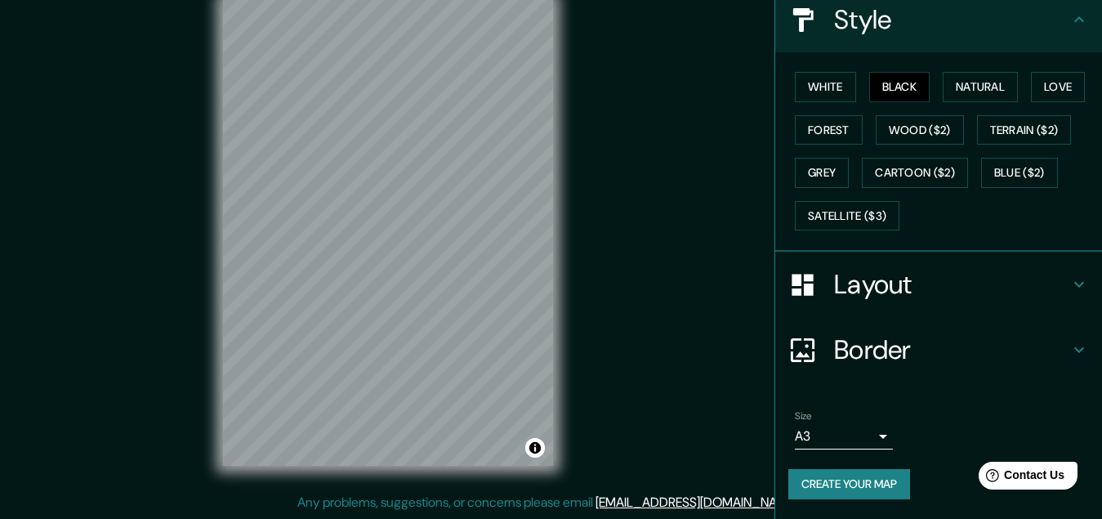
click at [825, 486] on button "Create your map" at bounding box center [849, 484] width 122 height 30
click at [843, 477] on button "Create your map" at bounding box center [849, 484] width 122 height 30
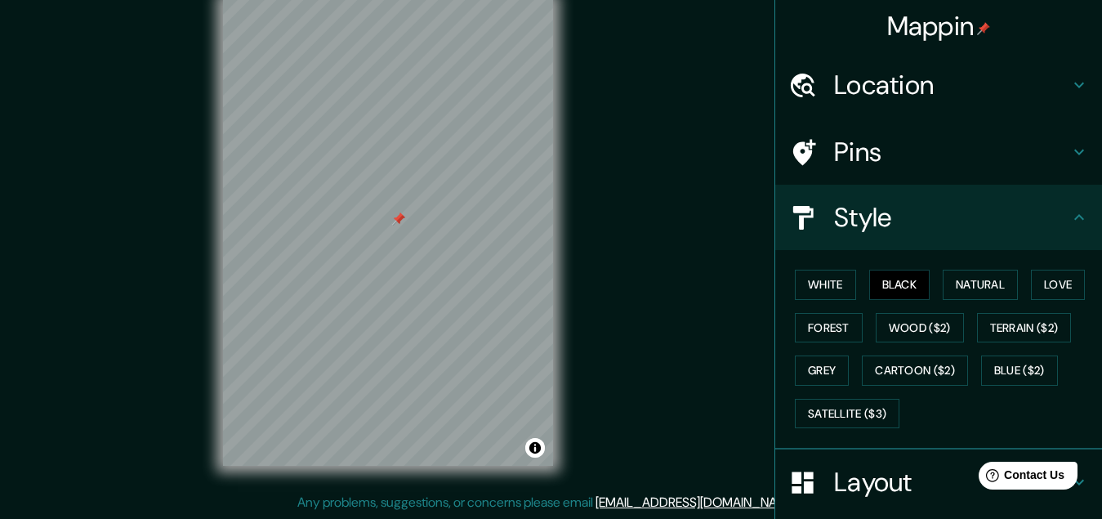
click at [850, 150] on h4 "Pins" at bounding box center [951, 152] width 235 height 33
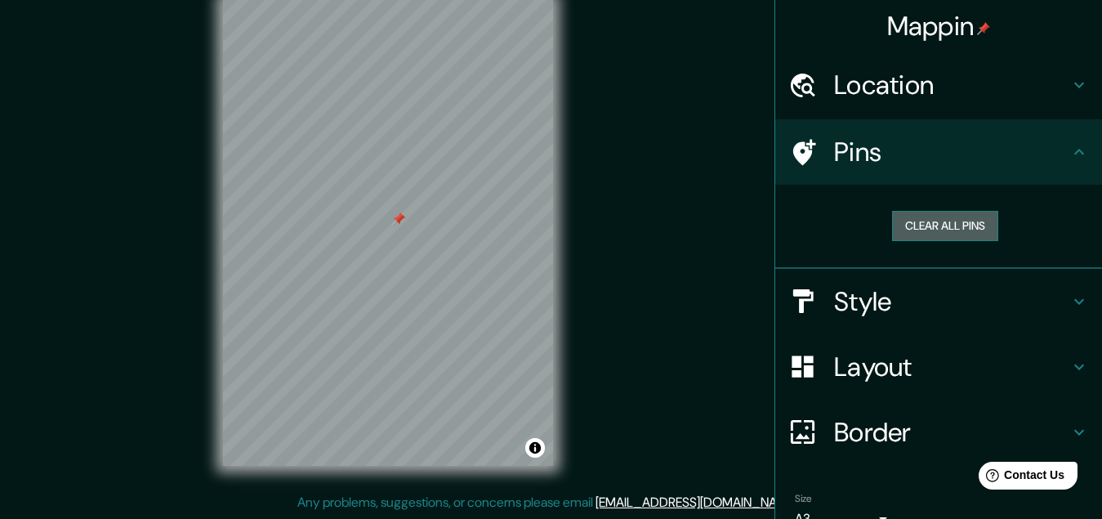
click at [935, 215] on button "Clear all pins" at bounding box center [945, 226] width 106 height 30
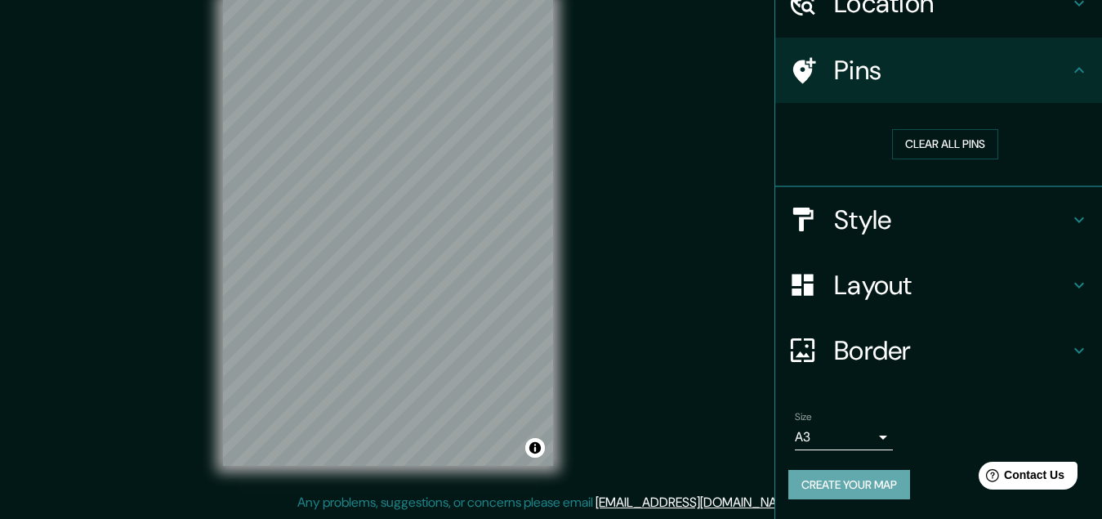
click at [857, 481] on button "Create your map" at bounding box center [849, 485] width 122 height 30
click at [851, 488] on div "Create your map" at bounding box center [938, 485] width 301 height 30
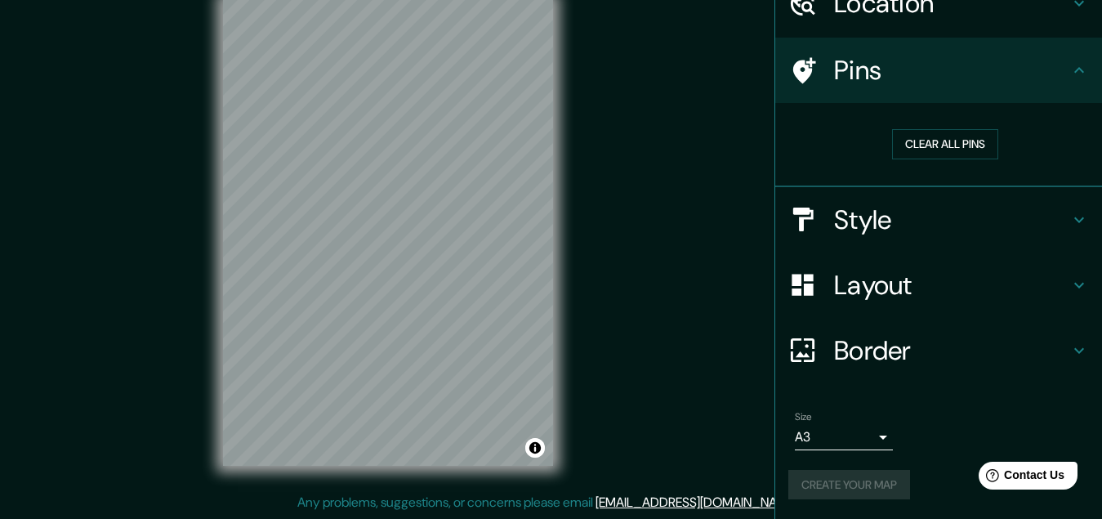
click at [721, 390] on div "Mappin Location [GEOGRAPHIC_DATA], [GEOGRAPHIC_DATA], [GEOGRAPHIC_DATA], [GEOGR…" at bounding box center [551, 246] width 1102 height 546
